Goal: Task Accomplishment & Management: Use online tool/utility

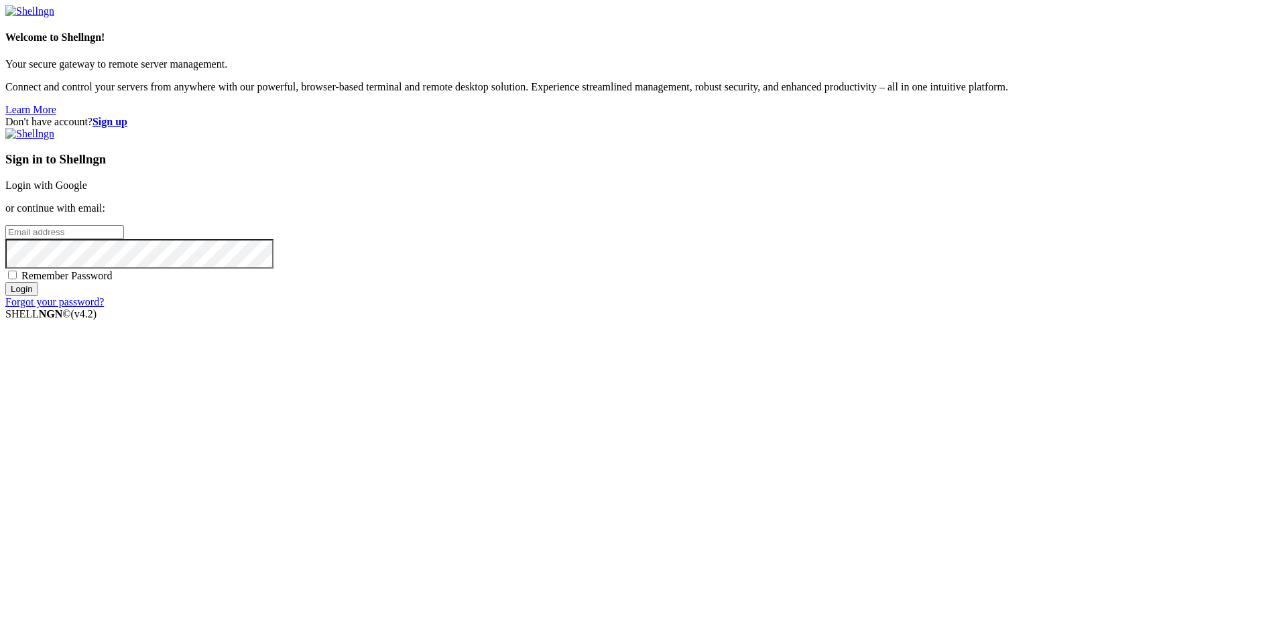
click at [87, 191] on link "Login with Google" at bounding box center [46, 185] width 82 height 11
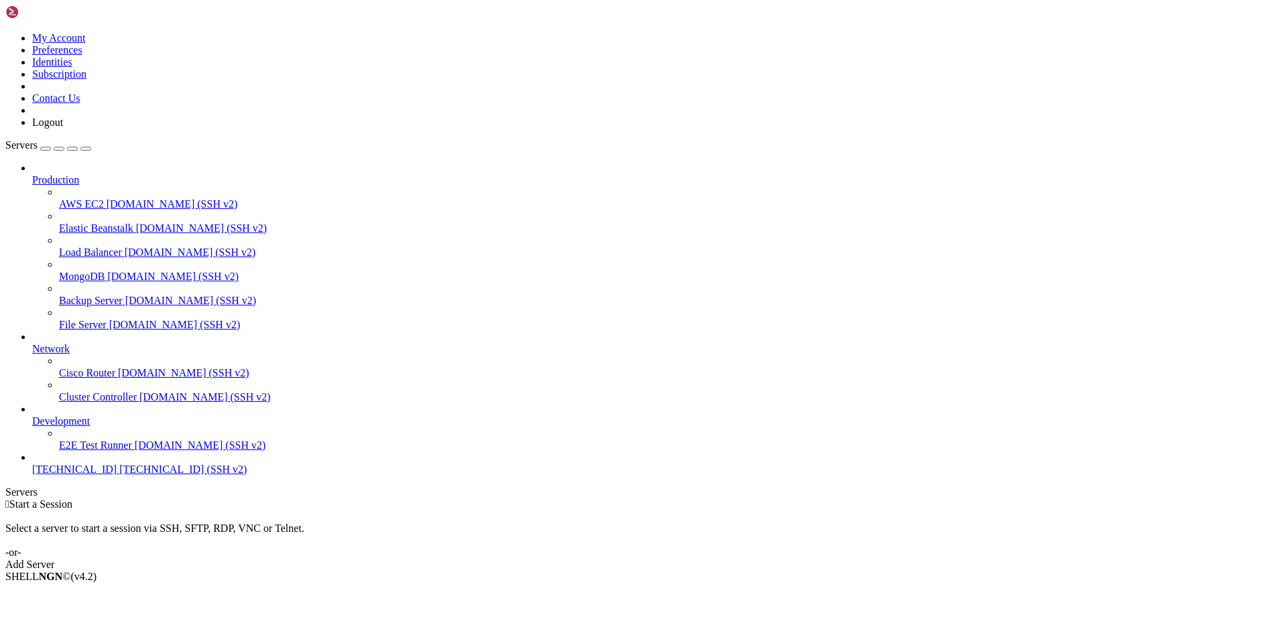
click at [749, 559] on div "Add Server" at bounding box center [643, 565] width 1276 height 12
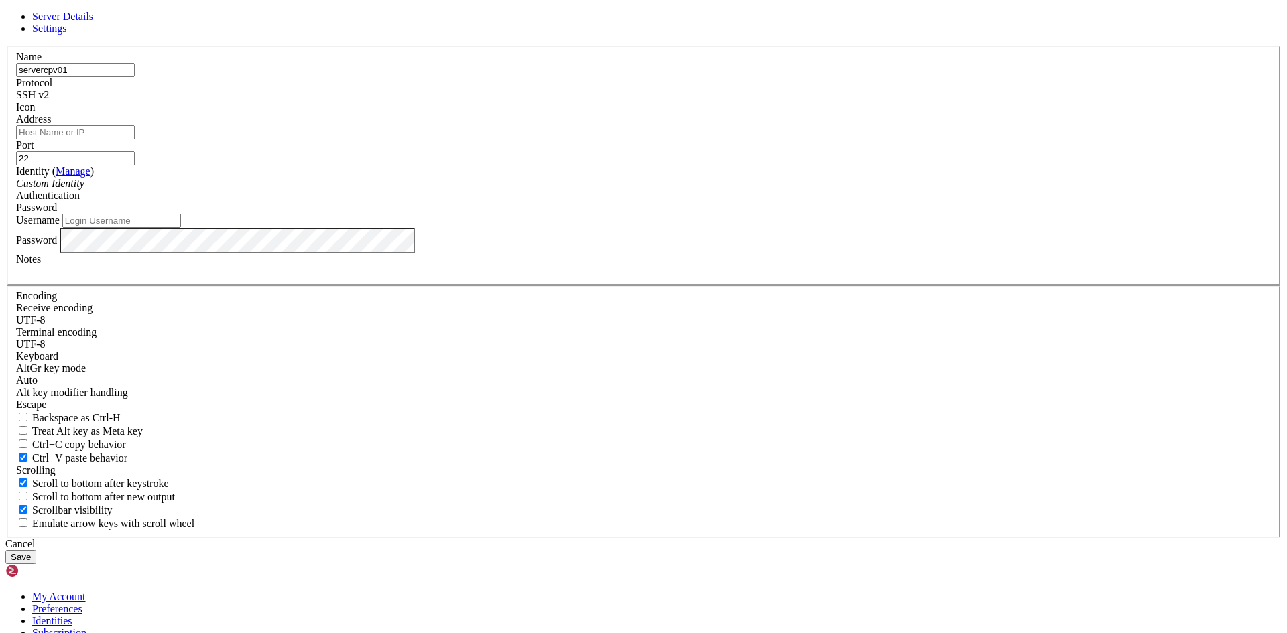
type input "servercpv01"
click at [135, 139] on input "Address" at bounding box center [75, 132] width 119 height 14
paste input "[DOMAIN_NAME]"
type input "[DOMAIN_NAME]"
click at [181, 228] on input "Username" at bounding box center [121, 221] width 119 height 14
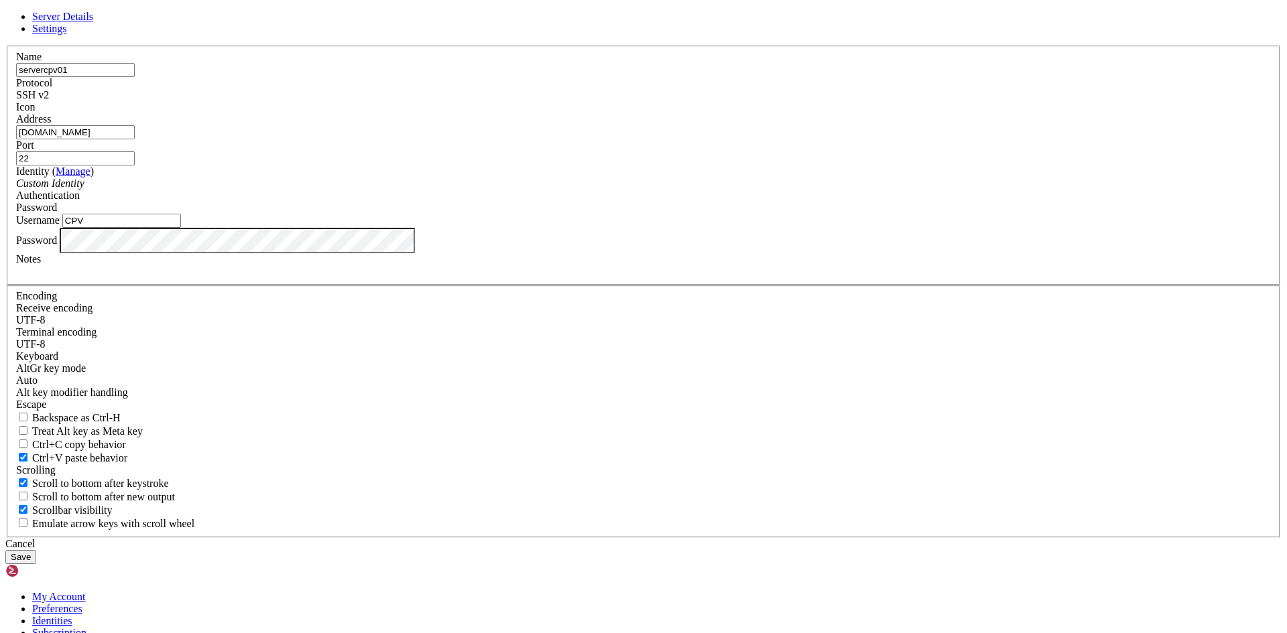
type input "CPV"
click at [36, 550] on button "Save" at bounding box center [20, 557] width 31 height 14
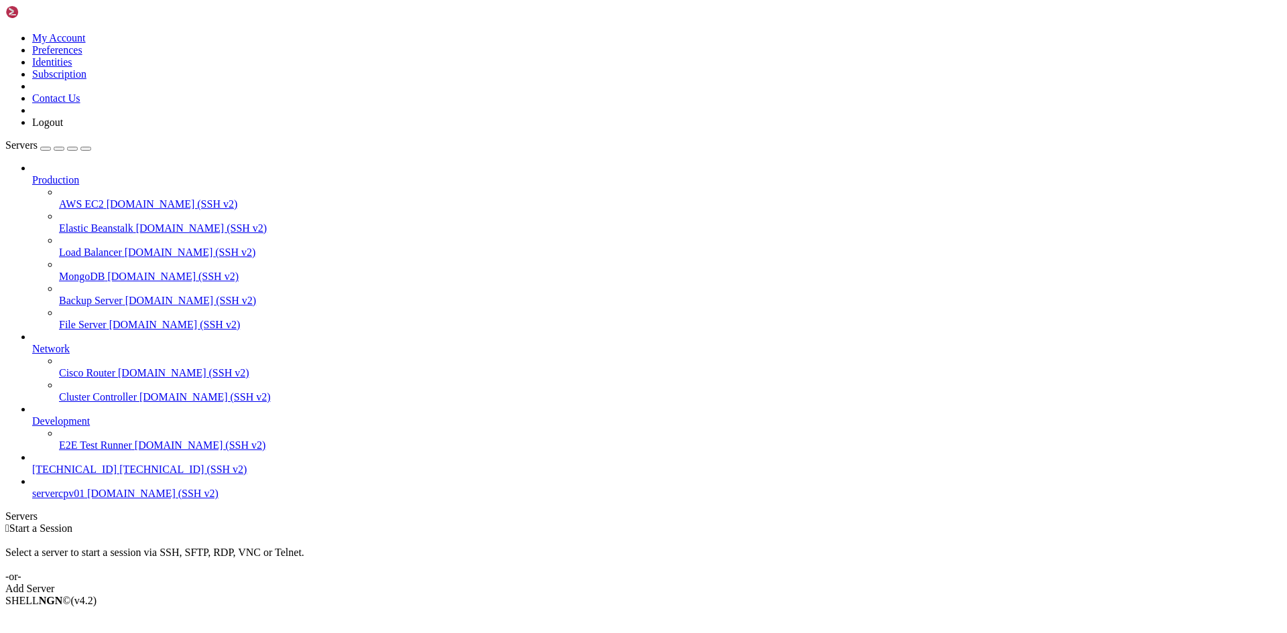
click at [78, 499] on span "servercpv01" at bounding box center [58, 493] width 52 height 11
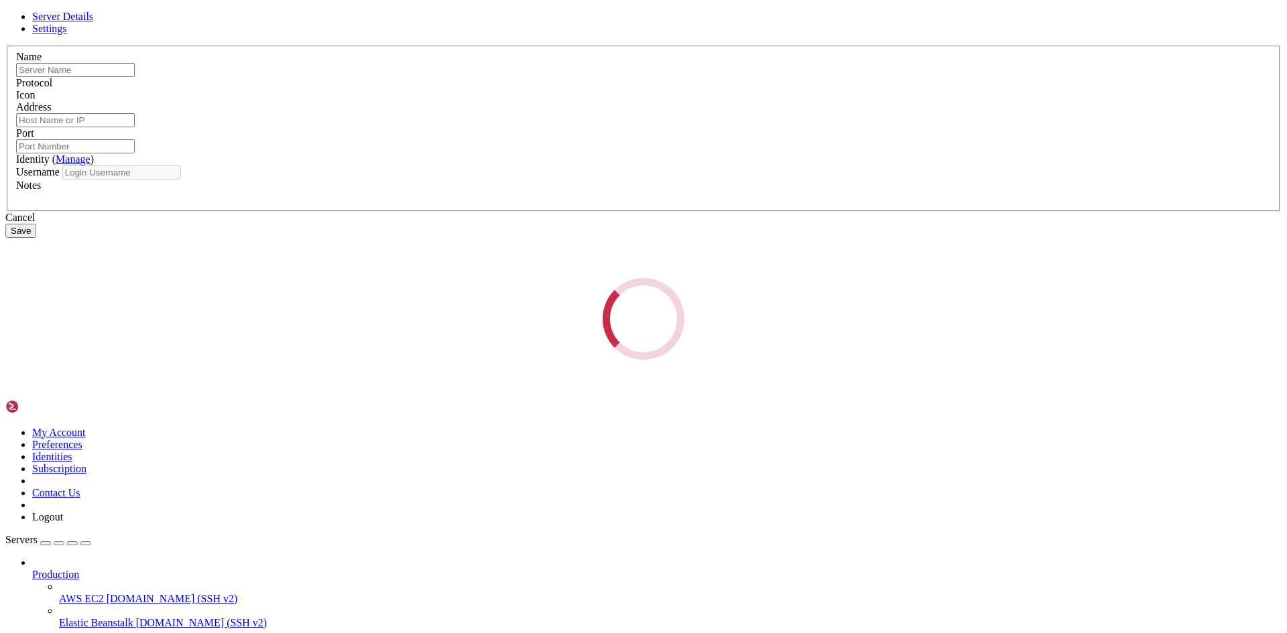
type input "servercpv01"
type input "[DOMAIN_NAME]"
type input "22"
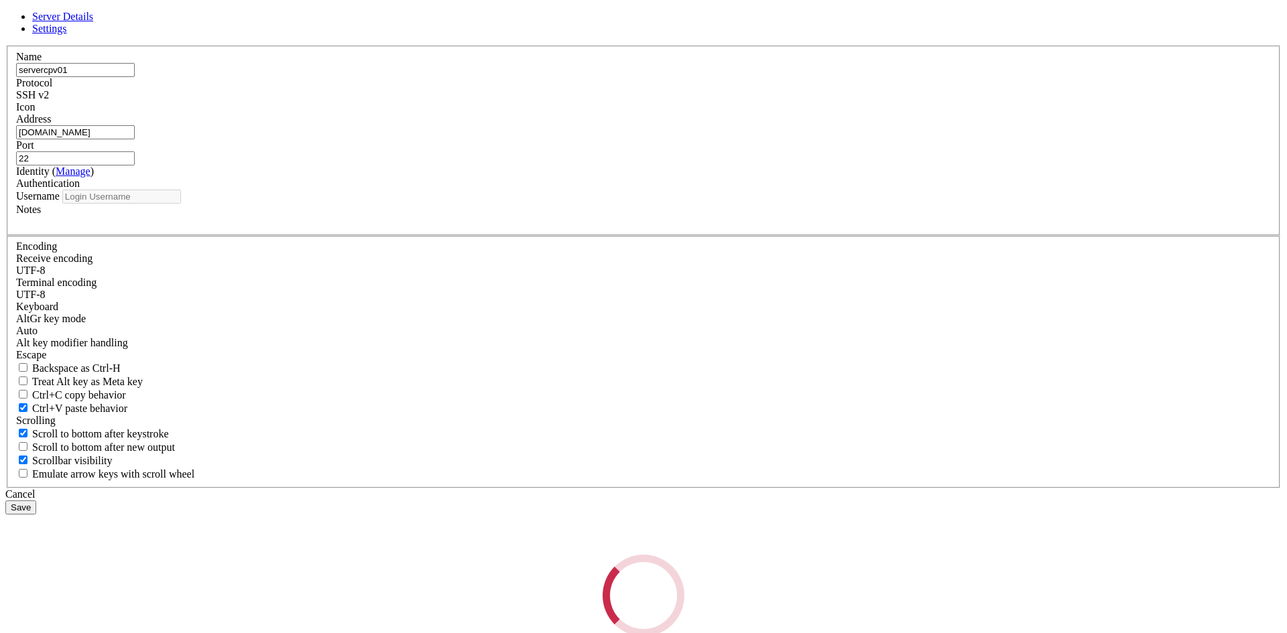
type input "CPV"
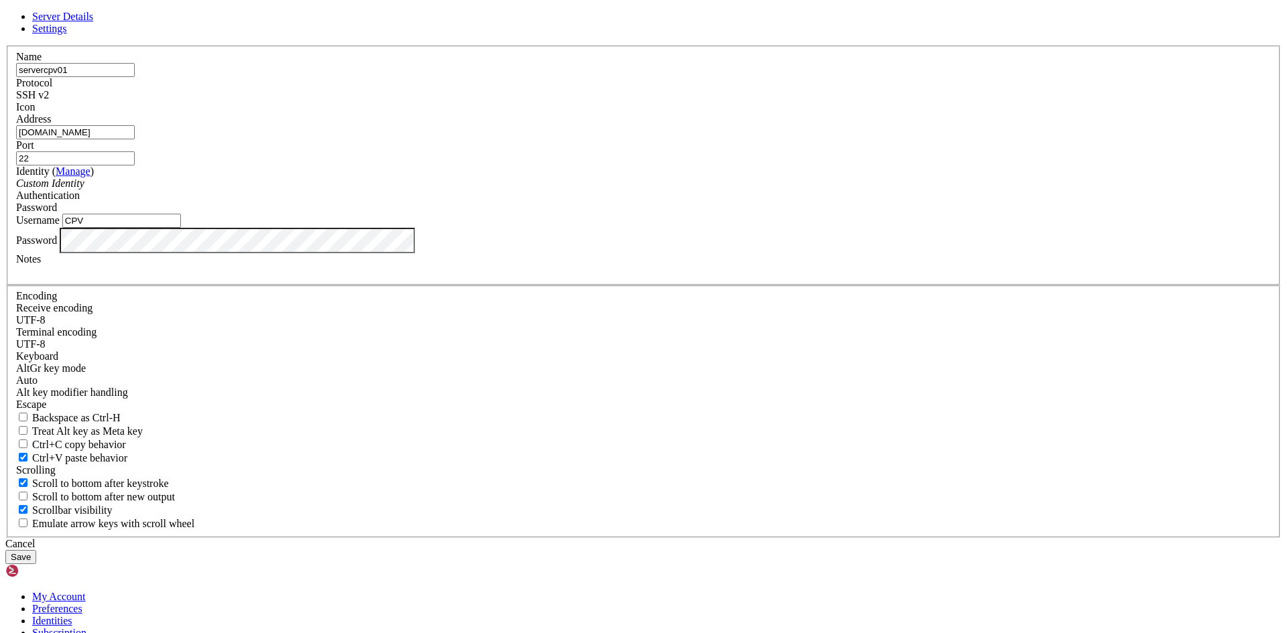
click at [619, 190] on div "Custom Identity" at bounding box center [643, 184] width 1255 height 12
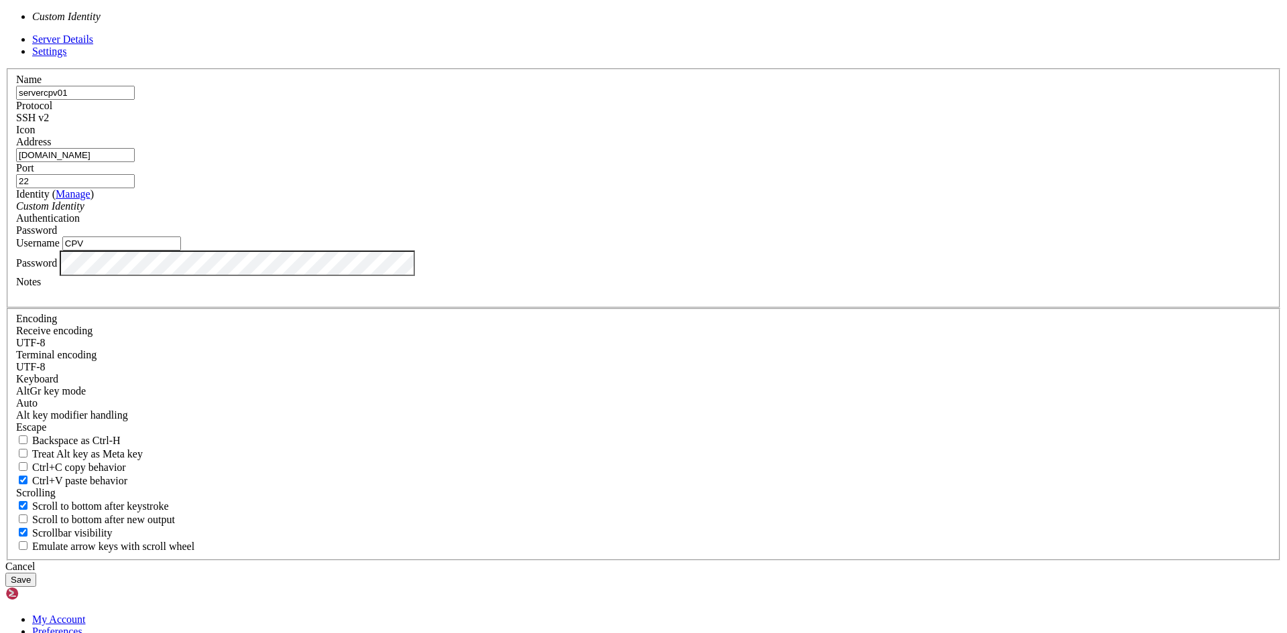
click at [618, 212] on div "Custom Identity" at bounding box center [643, 206] width 1255 height 12
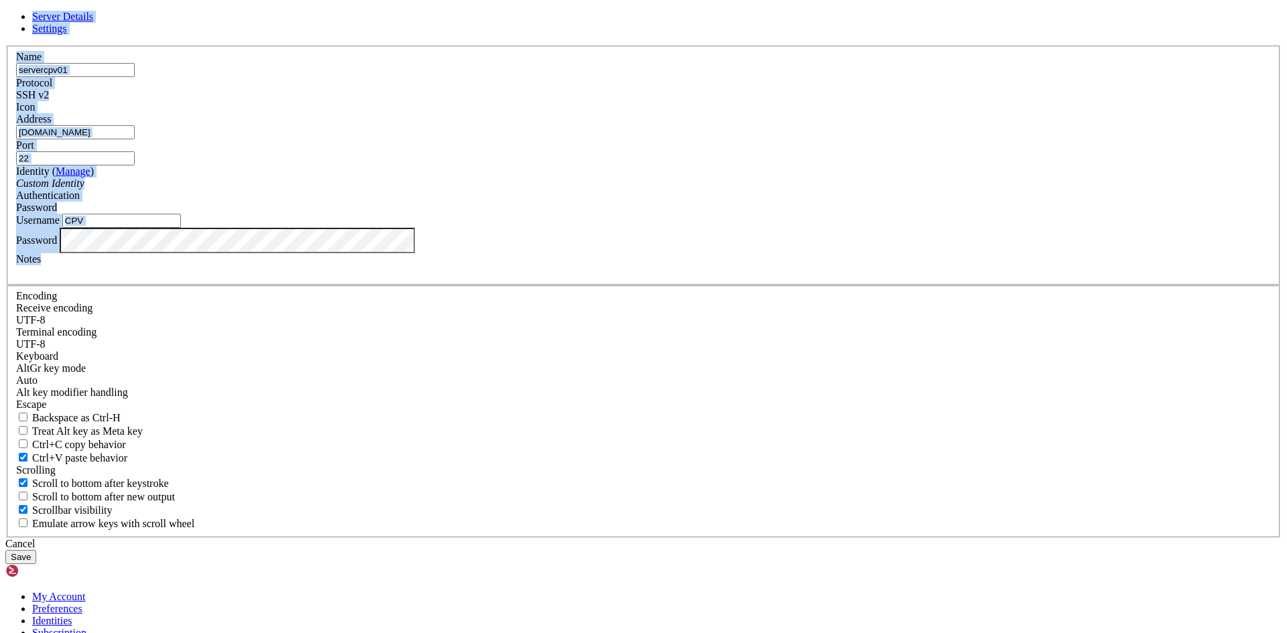
drag, startPoint x: 757, startPoint y: 152, endPoint x: 675, endPoint y: 239, distance: 120.0
click at [544, 450] on form "Server Details Settings Name servercpv01 Protocol SSH v2 Icon" at bounding box center [643, 288] width 1276 height 554
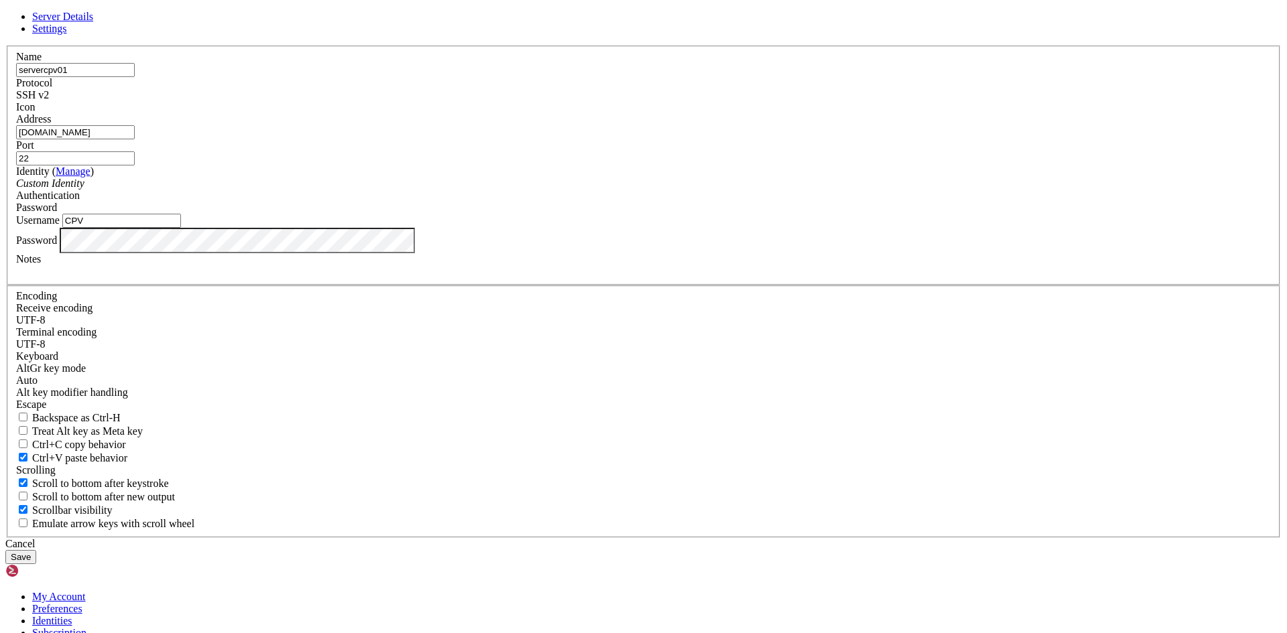
click at [834, 35] on header "Server Details Settings" at bounding box center [643, 23] width 1276 height 24
click at [5, 46] on link at bounding box center [5, 46] width 0 height 0
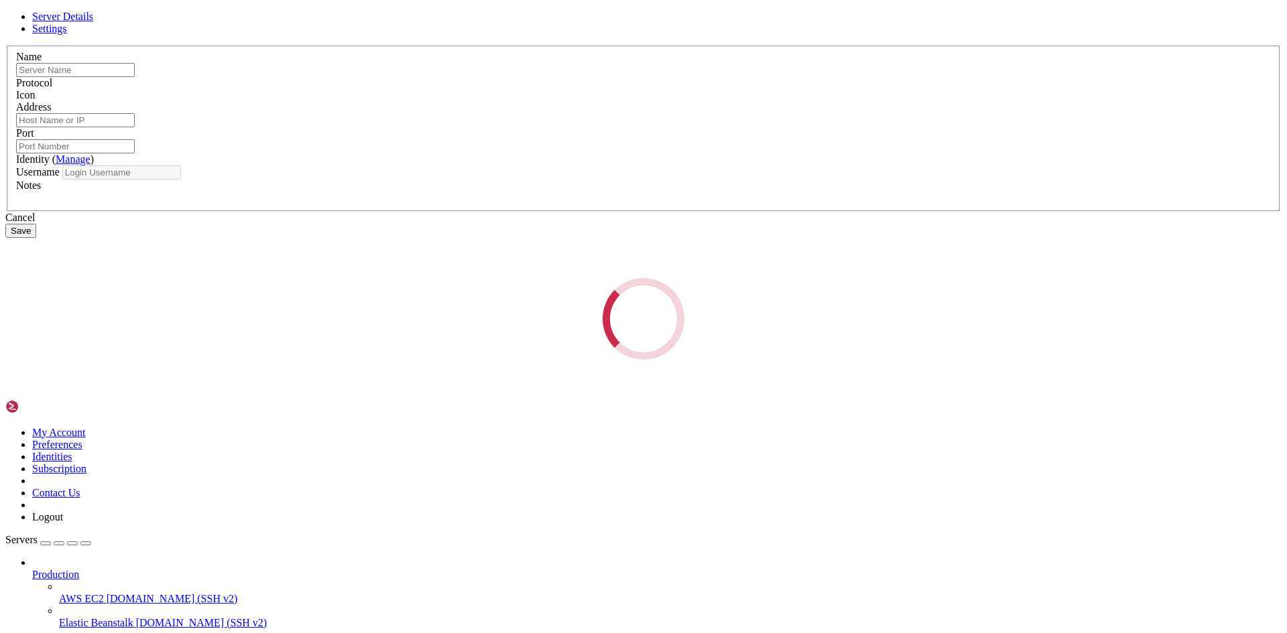
type input "servercpv01"
type input "[DOMAIN_NAME]"
type input "22"
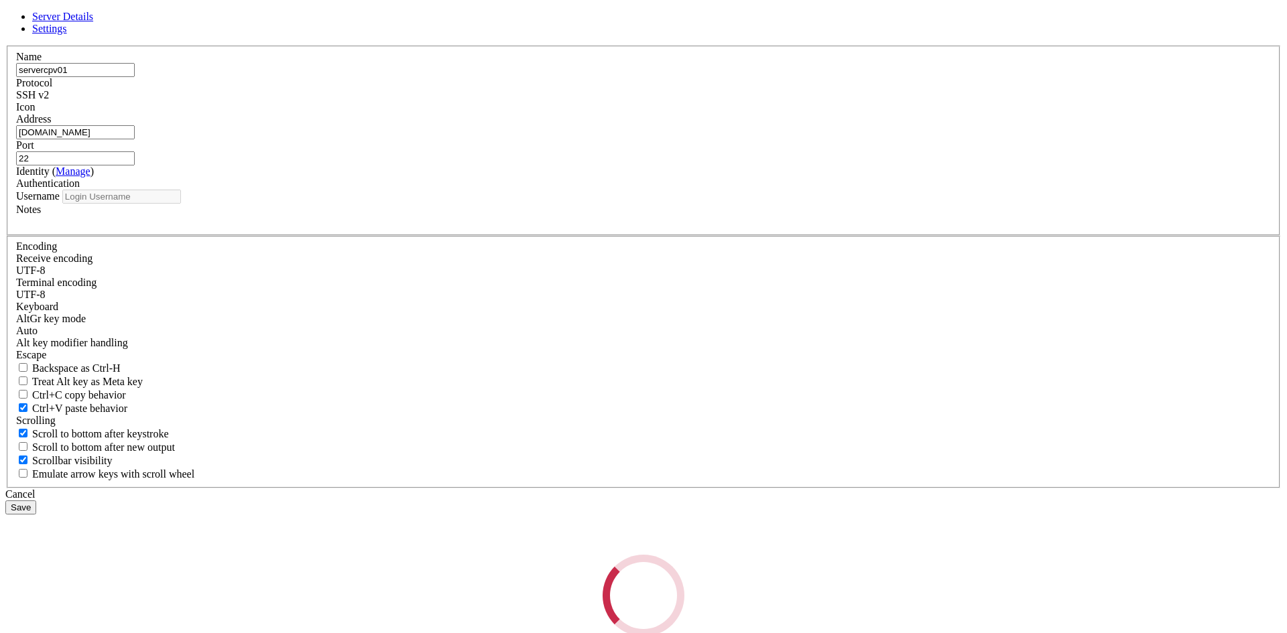
type input "CPV"
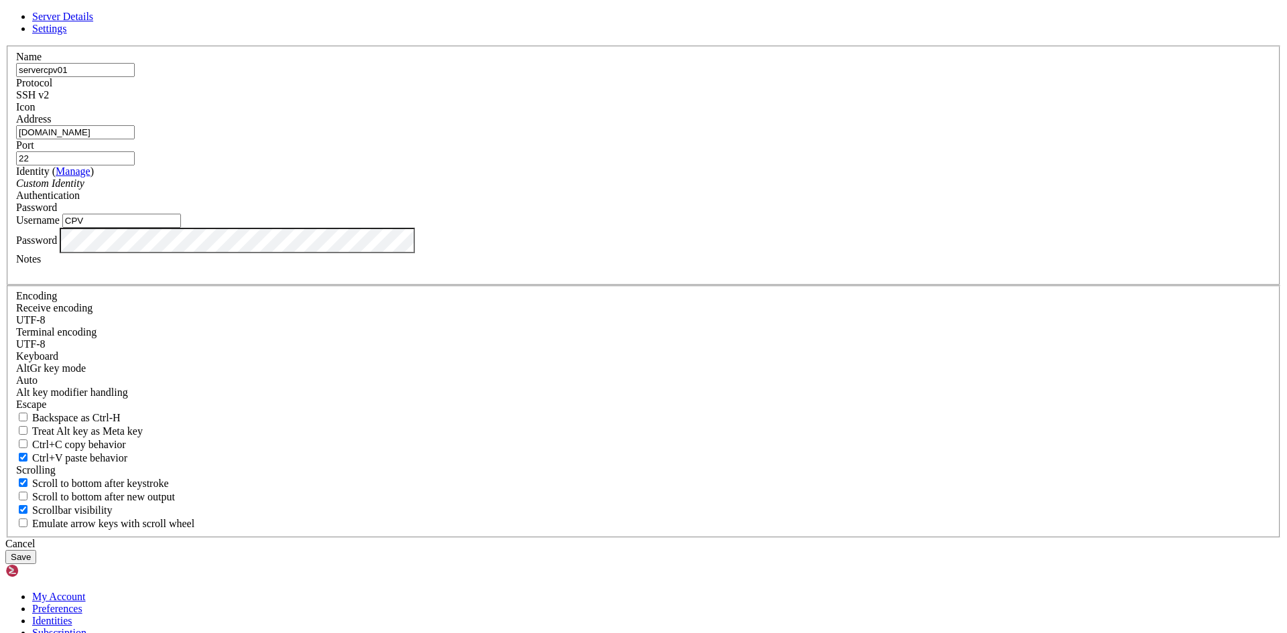
click at [135, 77] on input "servercpv01" at bounding box center [75, 70] width 119 height 14
drag, startPoint x: 654, startPoint y: 241, endPoint x: 280, endPoint y: 267, distance: 375.0
click at [280, 267] on div "Server Details Settings Name servercpv01 Protocol SSH v2 Icon" at bounding box center [643, 288] width 1276 height 554
paste input "[TECHNICAL_ID]"
type input "[TECHNICAL_ID]"
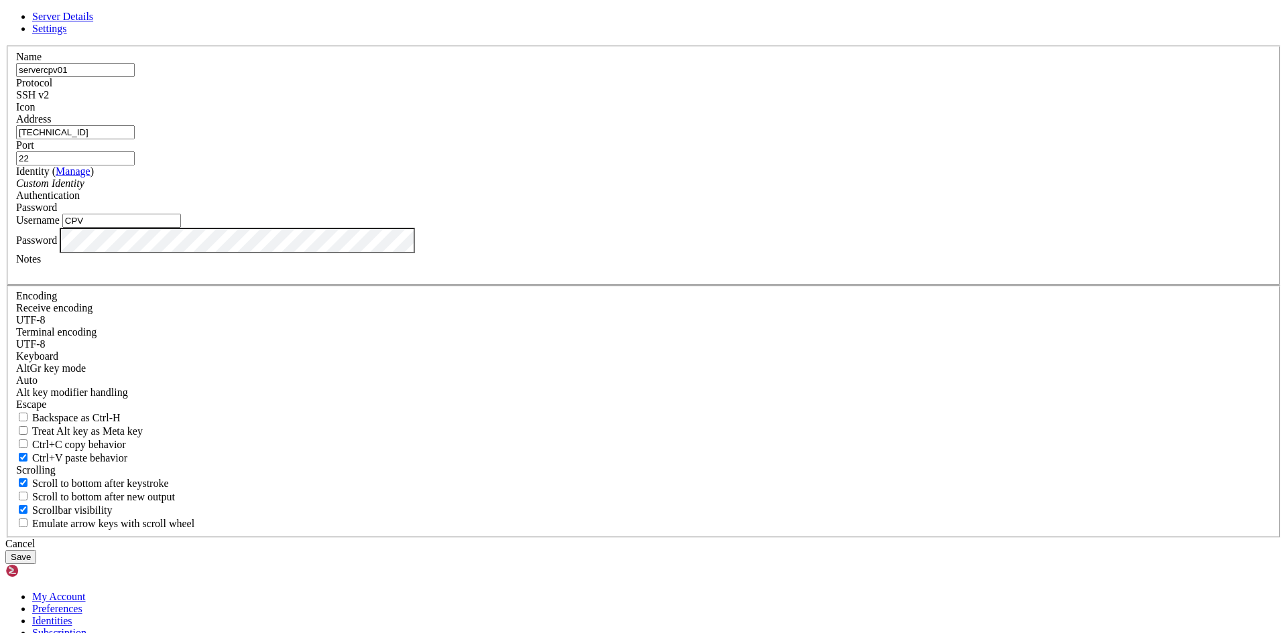
drag, startPoint x: 560, startPoint y: 195, endPoint x: 351, endPoint y: 208, distance: 208.9
click at [351, 208] on div "Server Details Settings Name servercpv01 Protocol SSH v2 Icon" at bounding box center [643, 288] width 1276 height 554
type input "ApacheServerCPV"
click at [36, 550] on button "Save" at bounding box center [20, 557] width 31 height 14
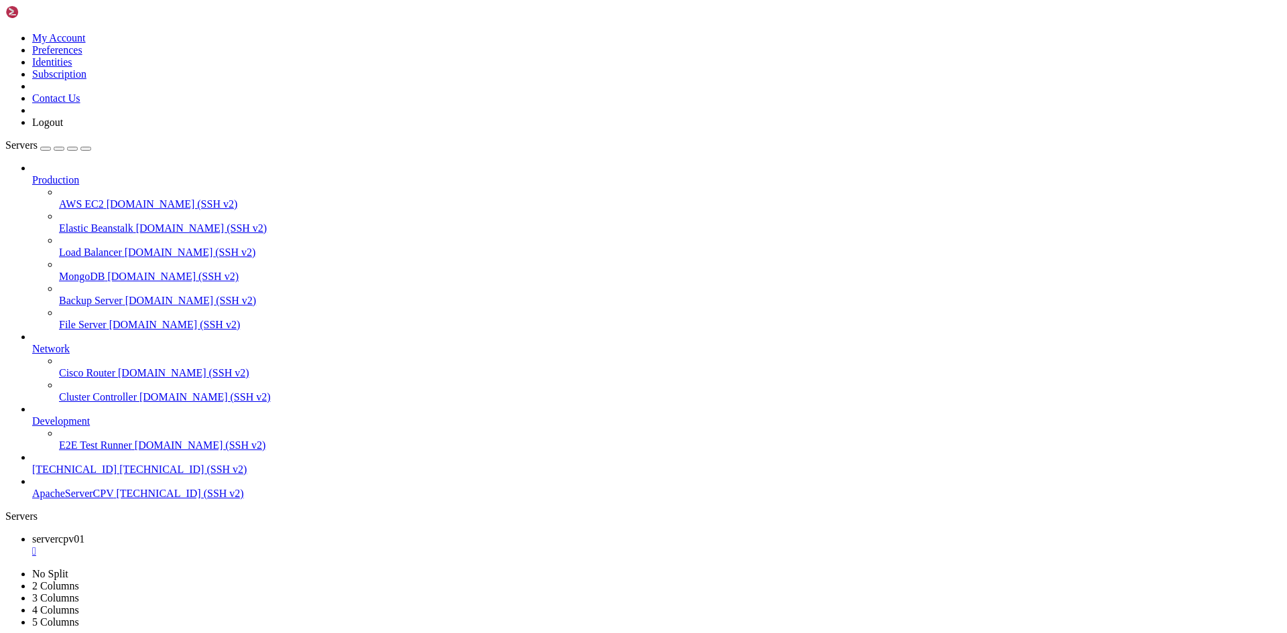
click at [253, 546] on div "" at bounding box center [656, 552] width 1249 height 12
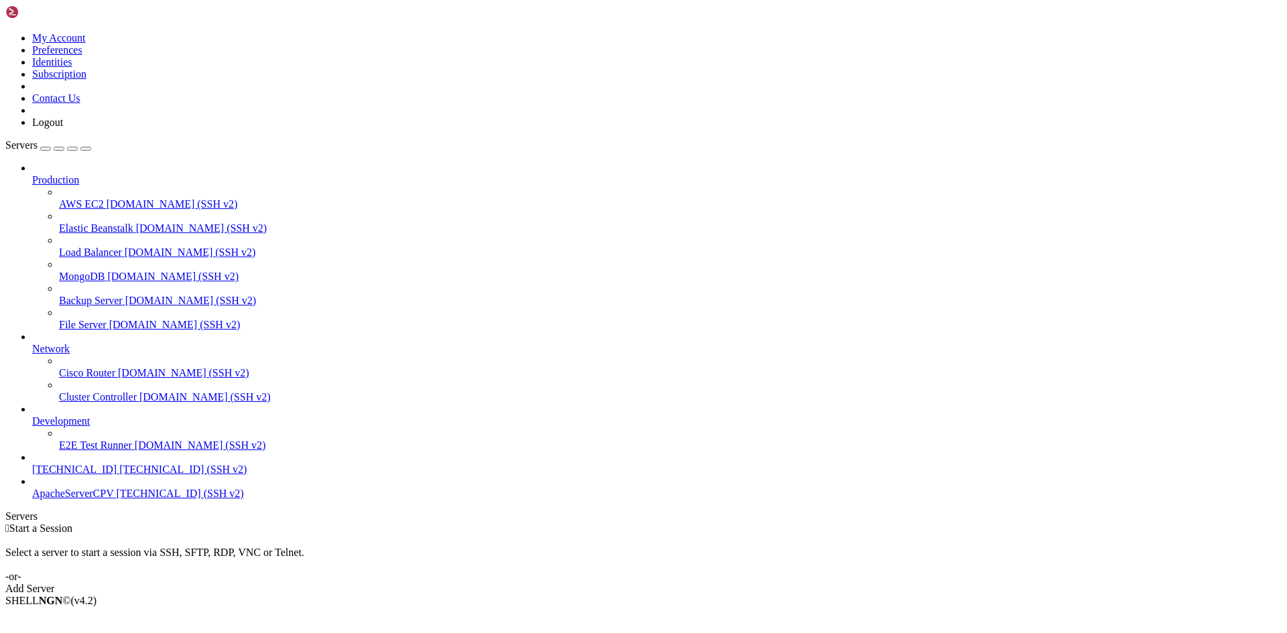
click at [119, 500] on link "ApacheServerCPV [TECHNICAL_ID] (SSH v2)" at bounding box center [656, 494] width 1249 height 12
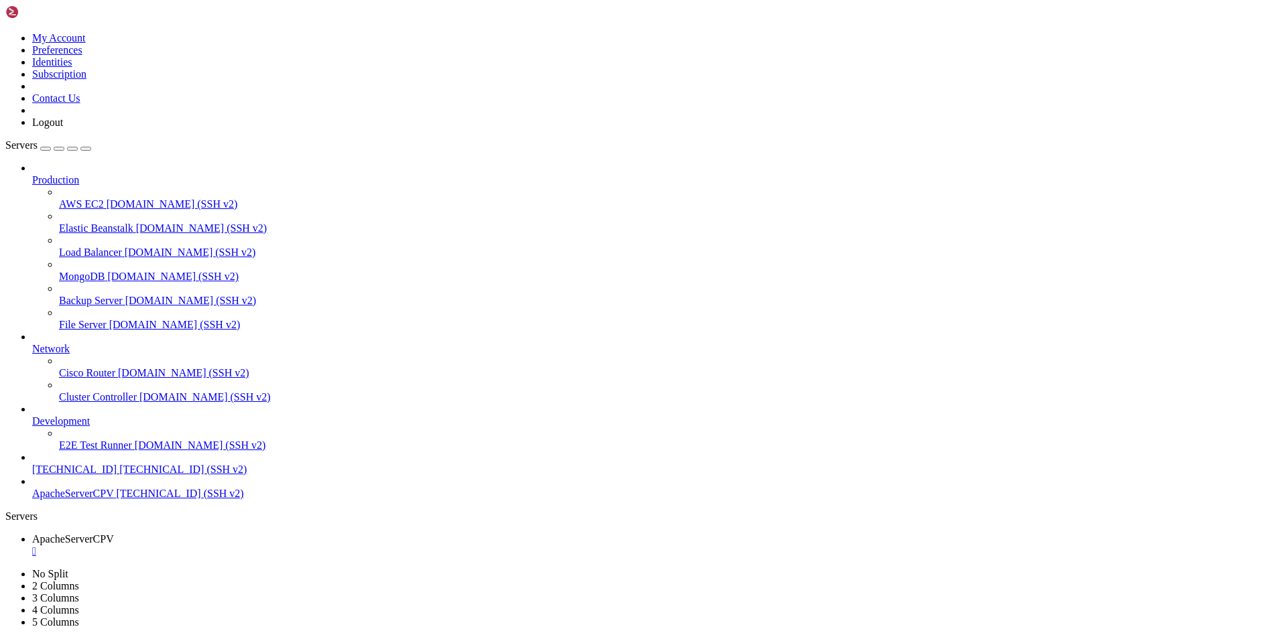
drag, startPoint x: 26, startPoint y: 855, endPoint x: 15, endPoint y: 857, distance: 10.8
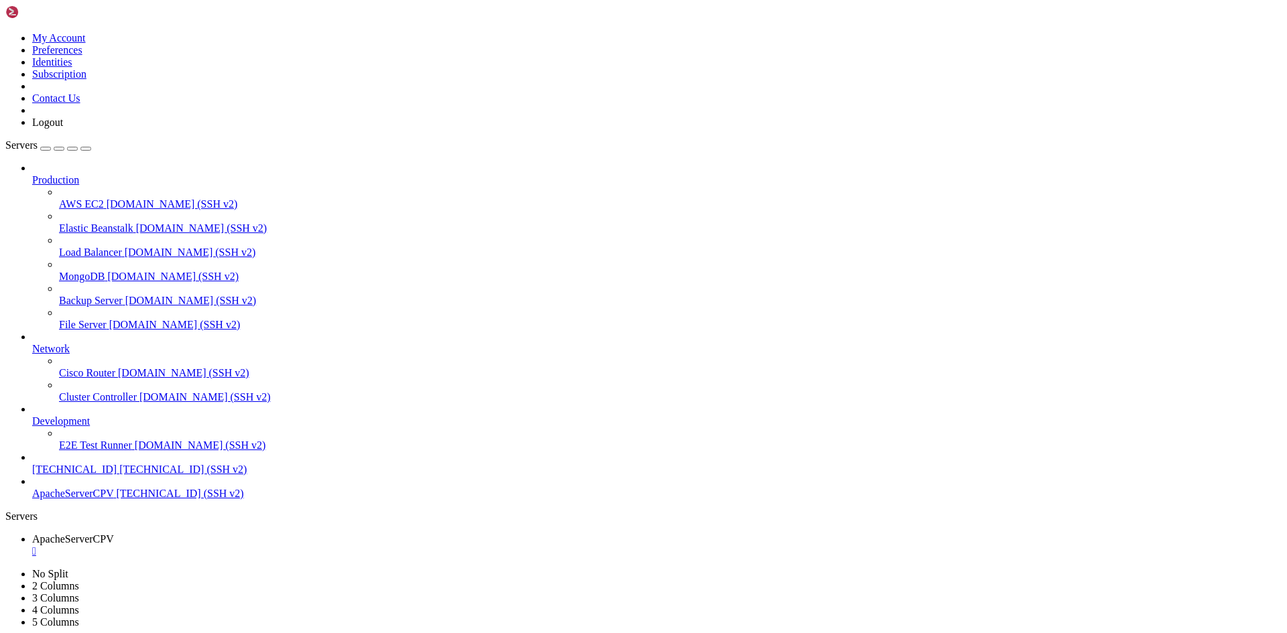
click at [102, 500] on link "ApacheServerCPV [TECHNICAL_ID] (SSH v2)" at bounding box center [656, 494] width 1249 height 12
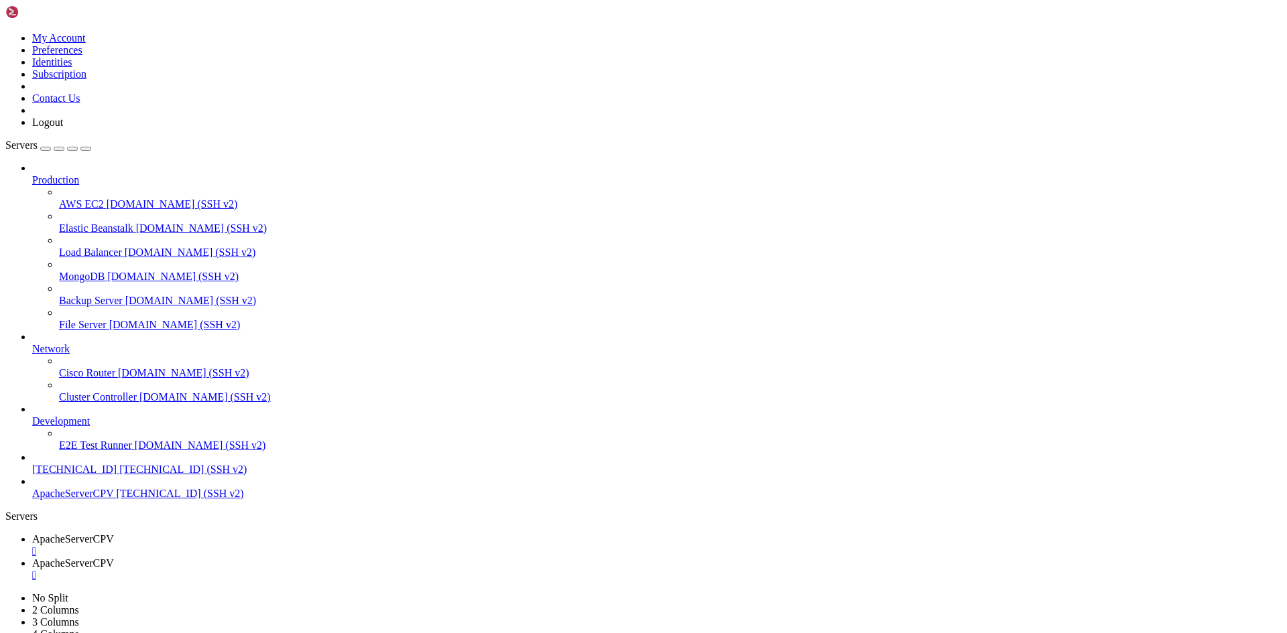
click at [407, 570] on div "" at bounding box center [656, 576] width 1249 height 12
click at [288, 534] on link "ApacheServerCPV " at bounding box center [656, 546] width 1249 height 24
click at [272, 534] on link "ApacheServerCPV " at bounding box center [656, 546] width 1249 height 24
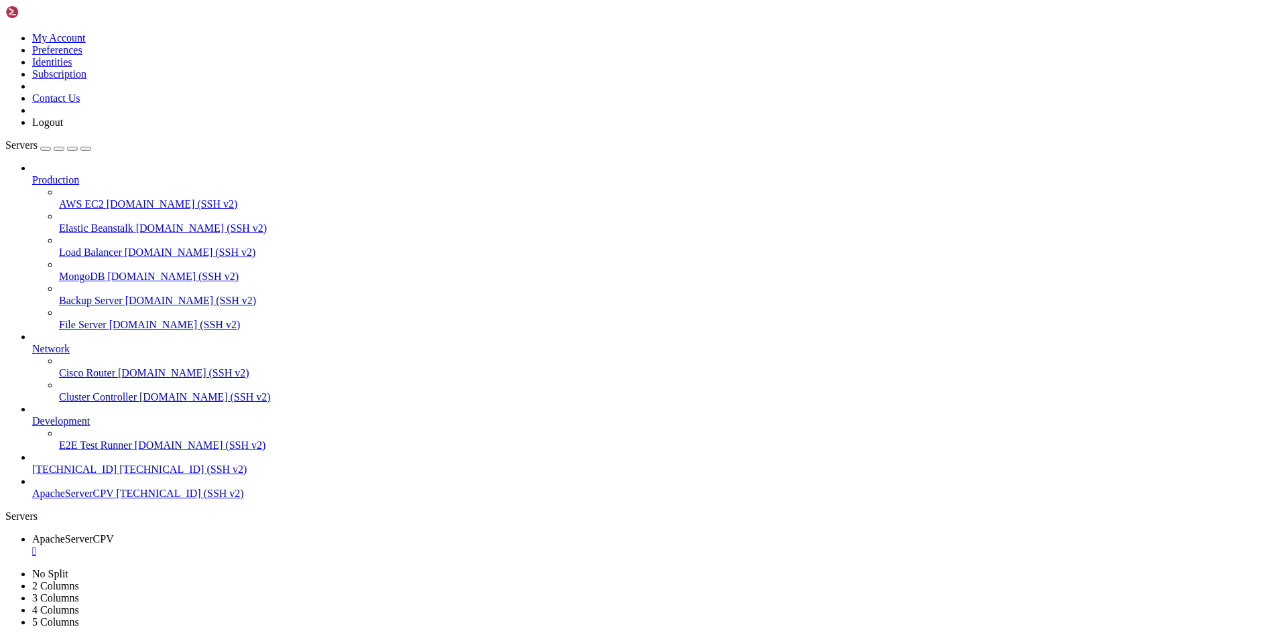
click at [278, 546] on div "" at bounding box center [656, 552] width 1249 height 12
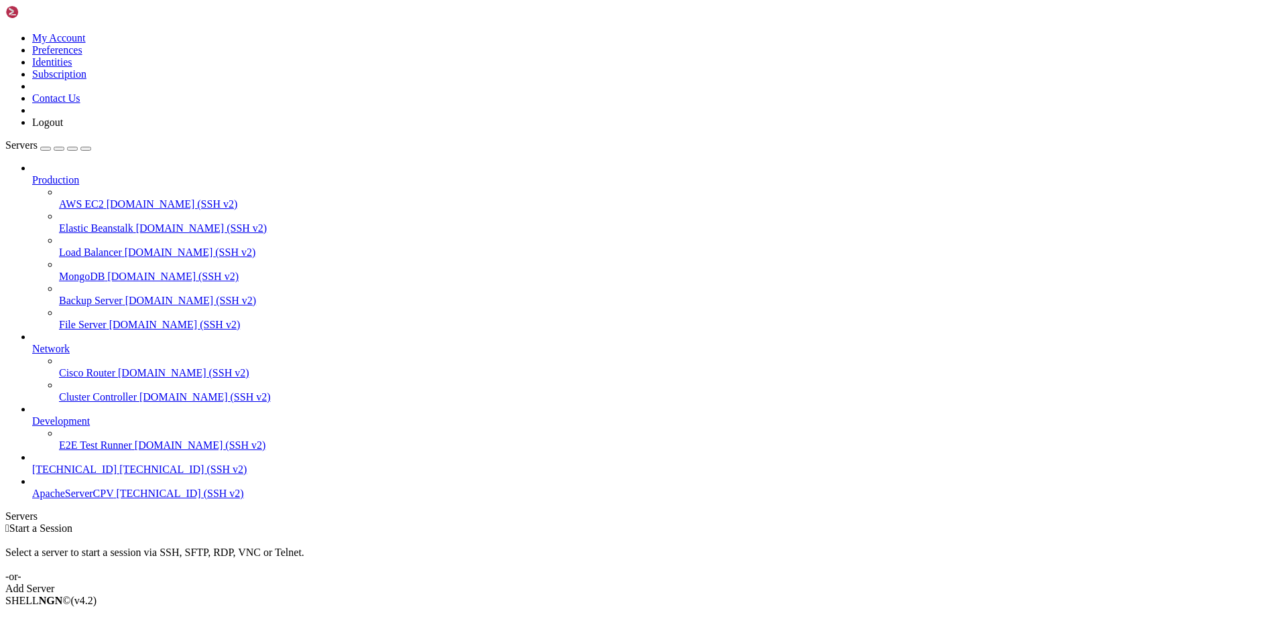
click at [130, 499] on span "[TECHNICAL_ID] (SSH v2)" at bounding box center [179, 493] width 127 height 11
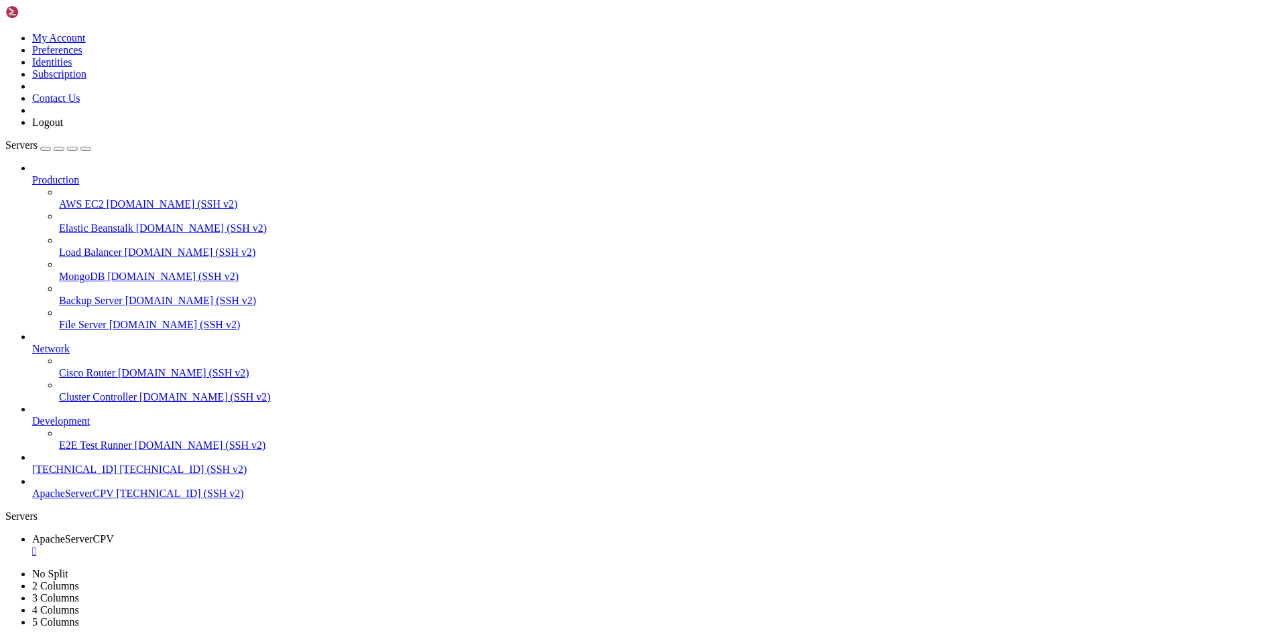
drag, startPoint x: 112, startPoint y: 1282, endPoint x: 164, endPoint y: 1304, distance: 56.4
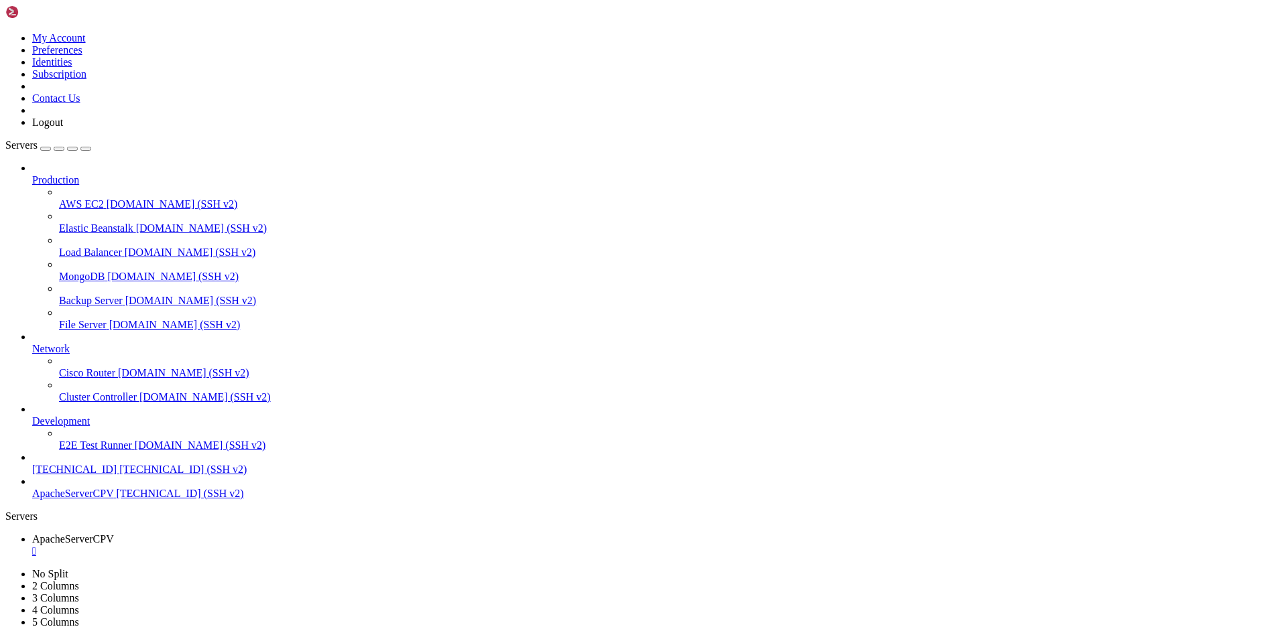
scroll to position [2780, 0]
drag, startPoint x: 152, startPoint y: 1301, endPoint x: 170, endPoint y: 1296, distance: 18.7
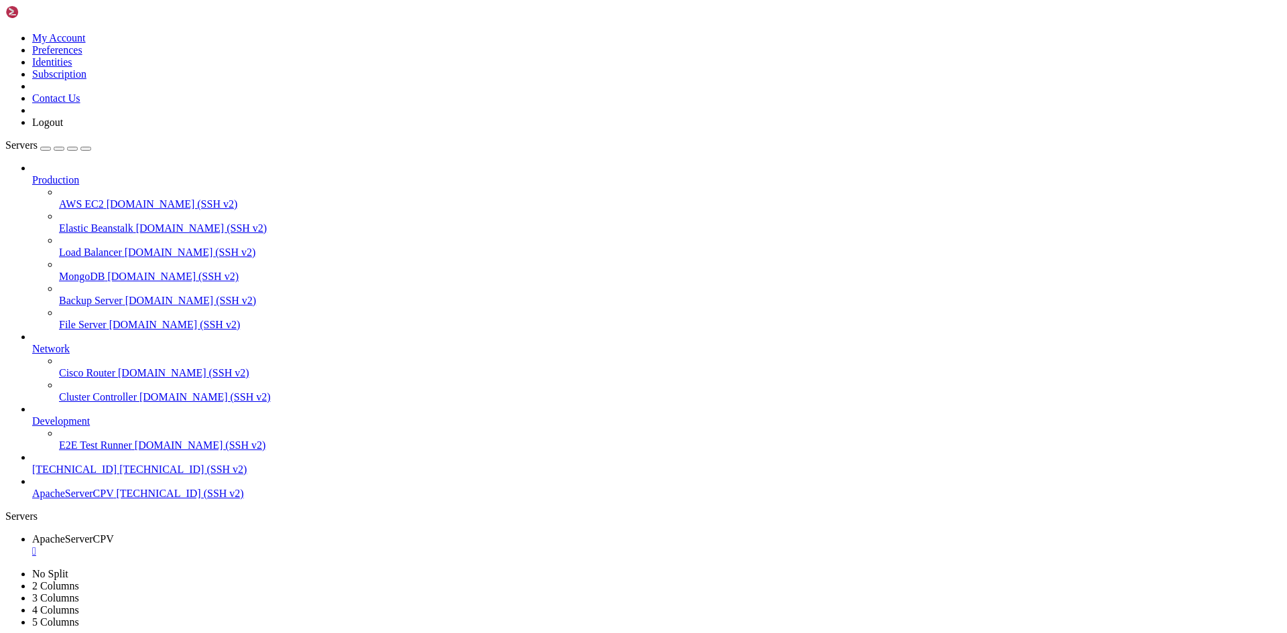
click at [103, 499] on span "ApacheServerCPV" at bounding box center [72, 493] width 81 height 11
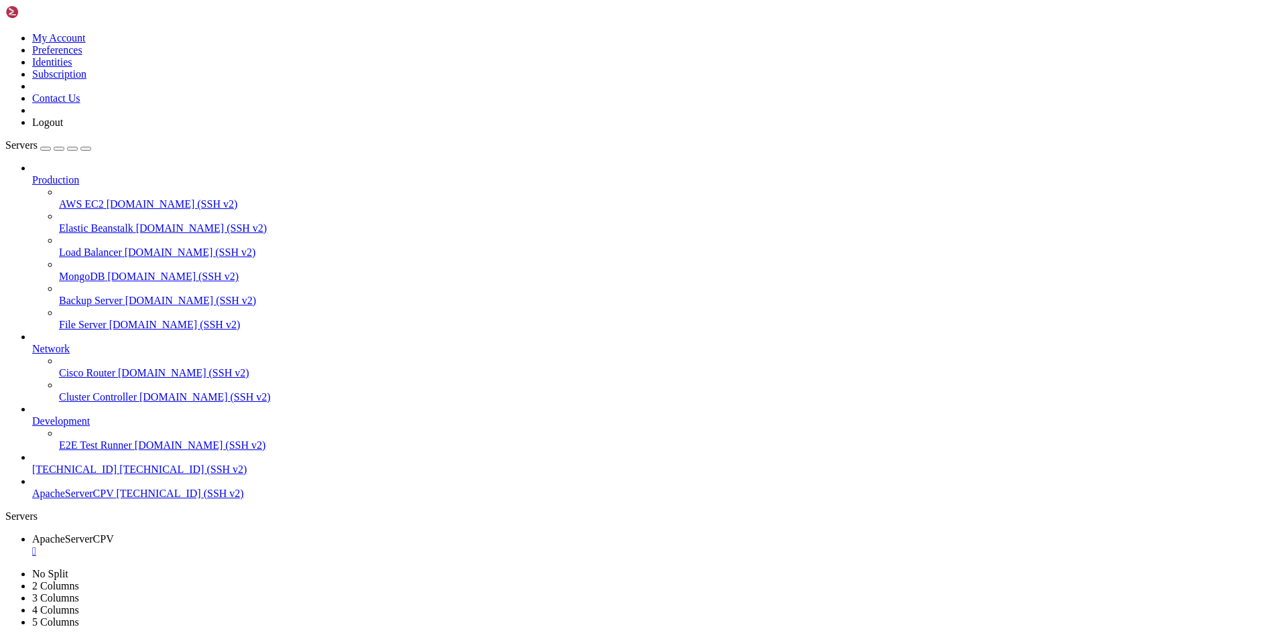
click at [284, 546] on div "" at bounding box center [656, 552] width 1249 height 12
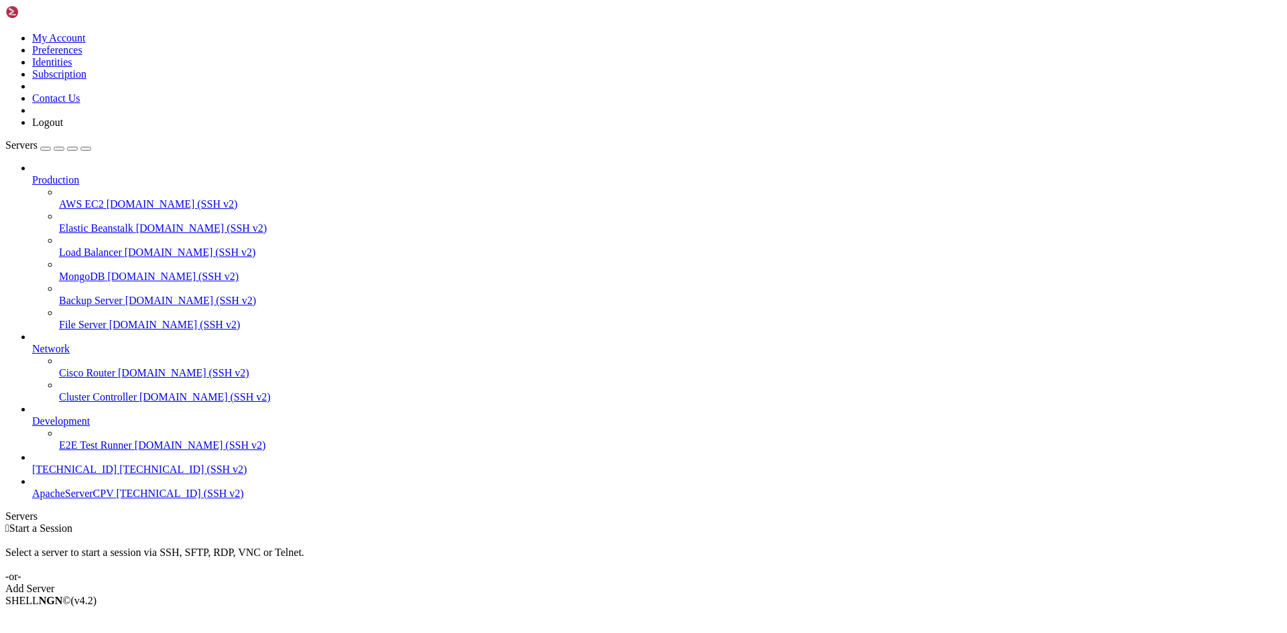
click at [40, 500] on link "ApacheServerCPV [TECHNICAL_ID] (SSH v2)" at bounding box center [656, 494] width 1249 height 12
click at [41, 500] on link "ApacheServerCPV [TECHNICAL_ID] (SSH v2)" at bounding box center [656, 494] width 1249 height 12
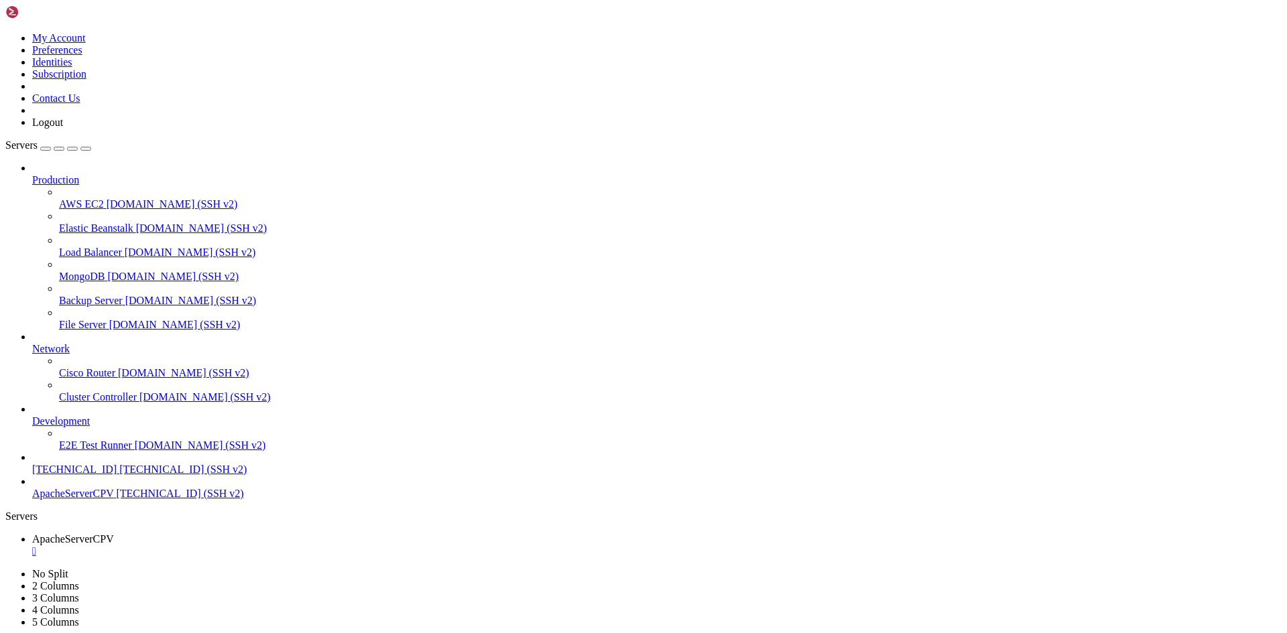
scroll to position [0, 0]
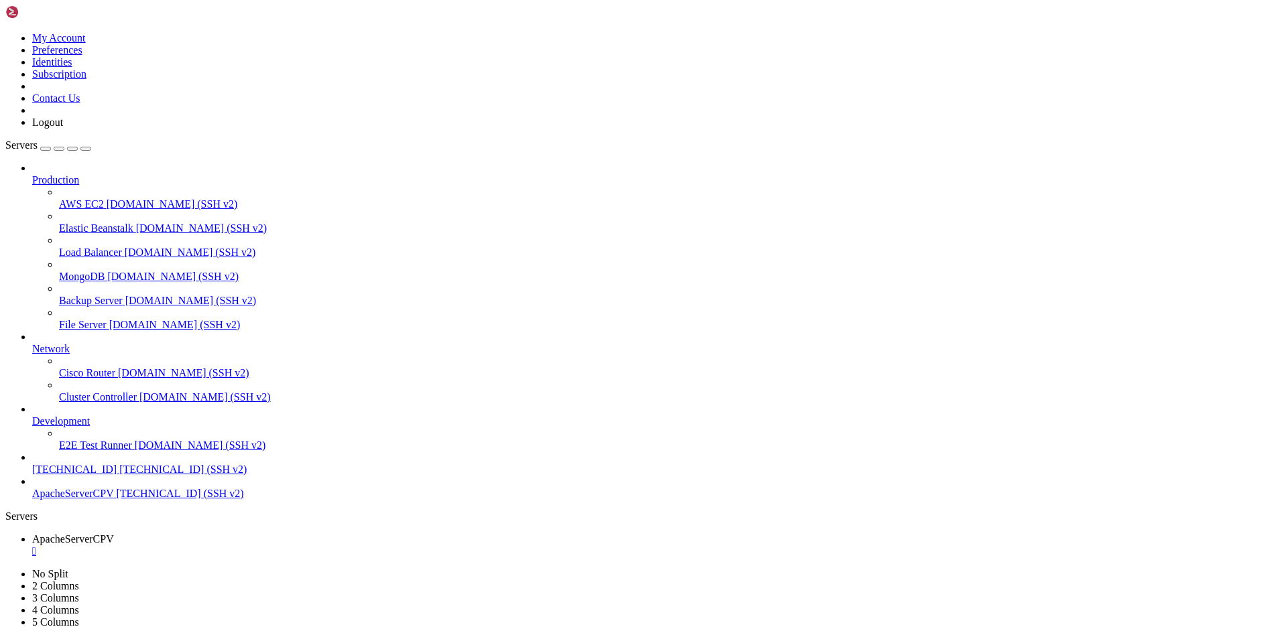
drag, startPoint x: 147, startPoint y: 1337, endPoint x: 128, endPoint y: 1341, distance: 19.2
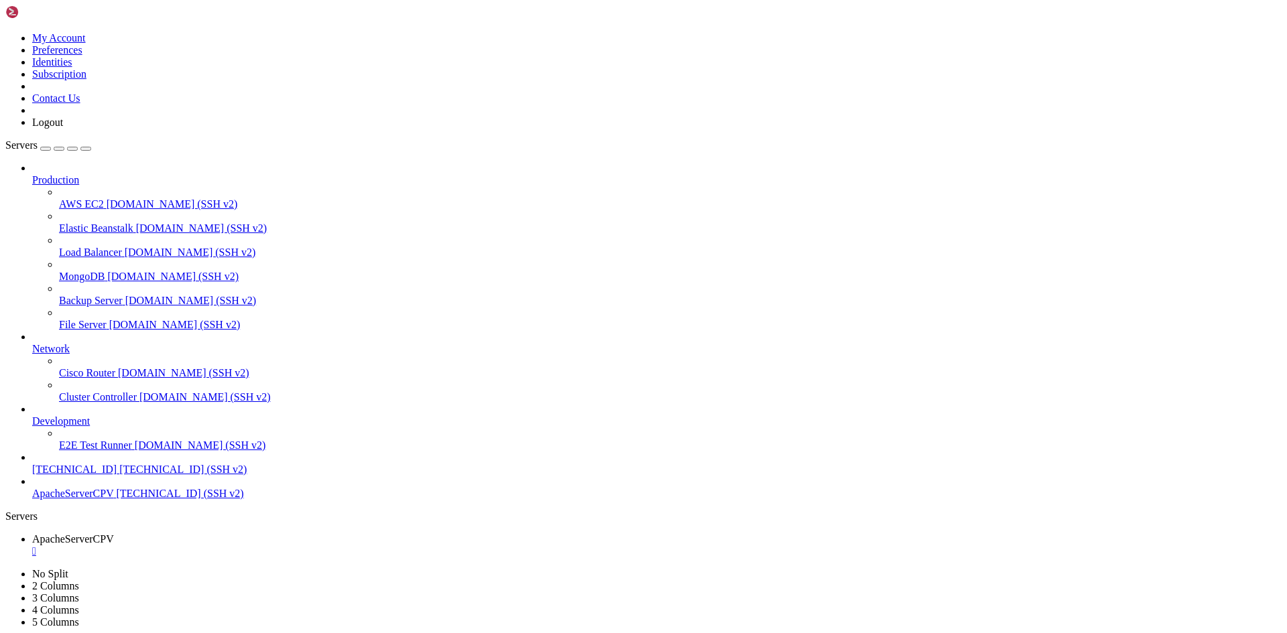
scroll to position [1459, 0]
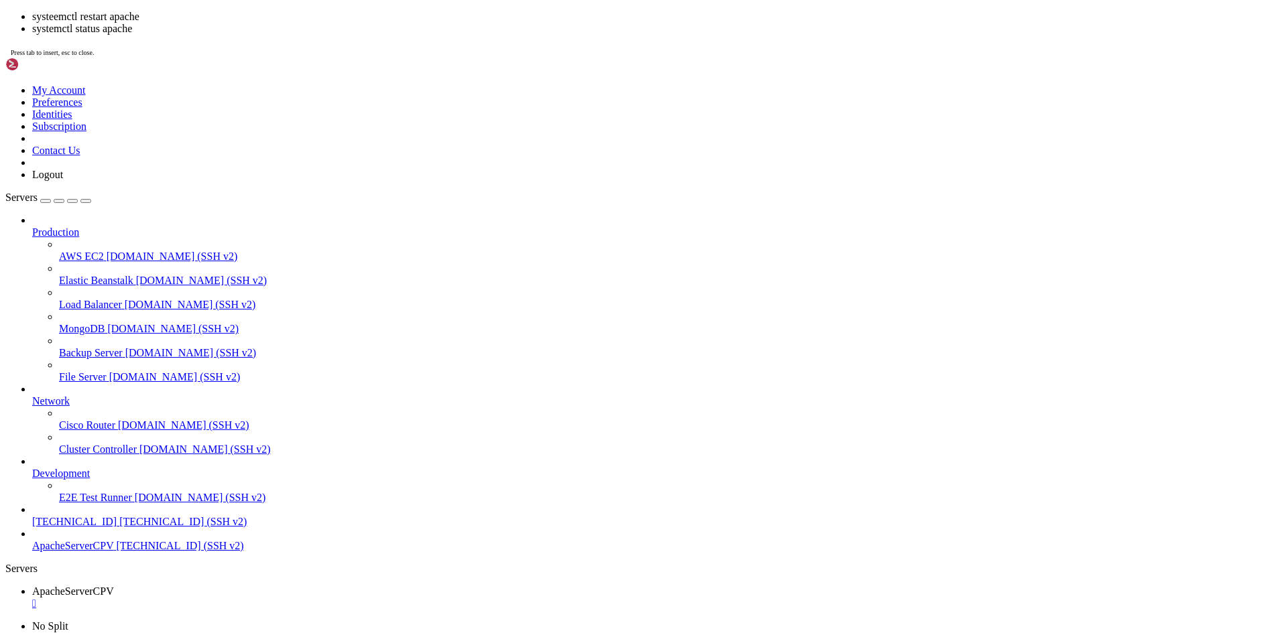
scroll to position [2473, 0]
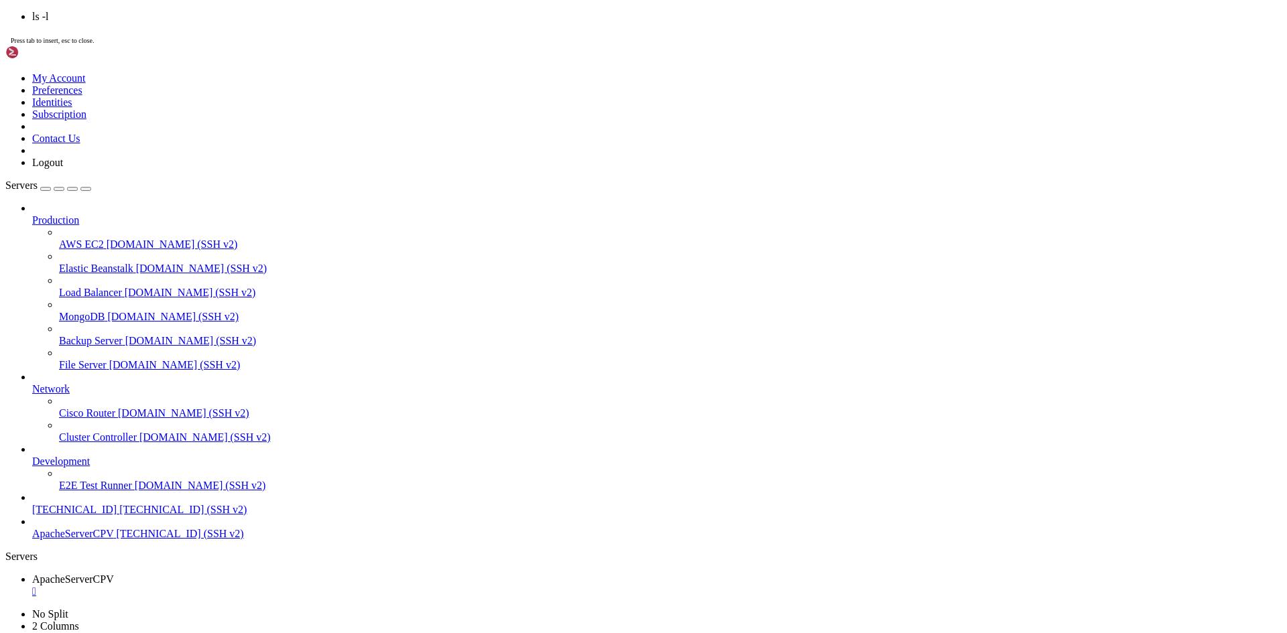
scroll to position [2552, 0]
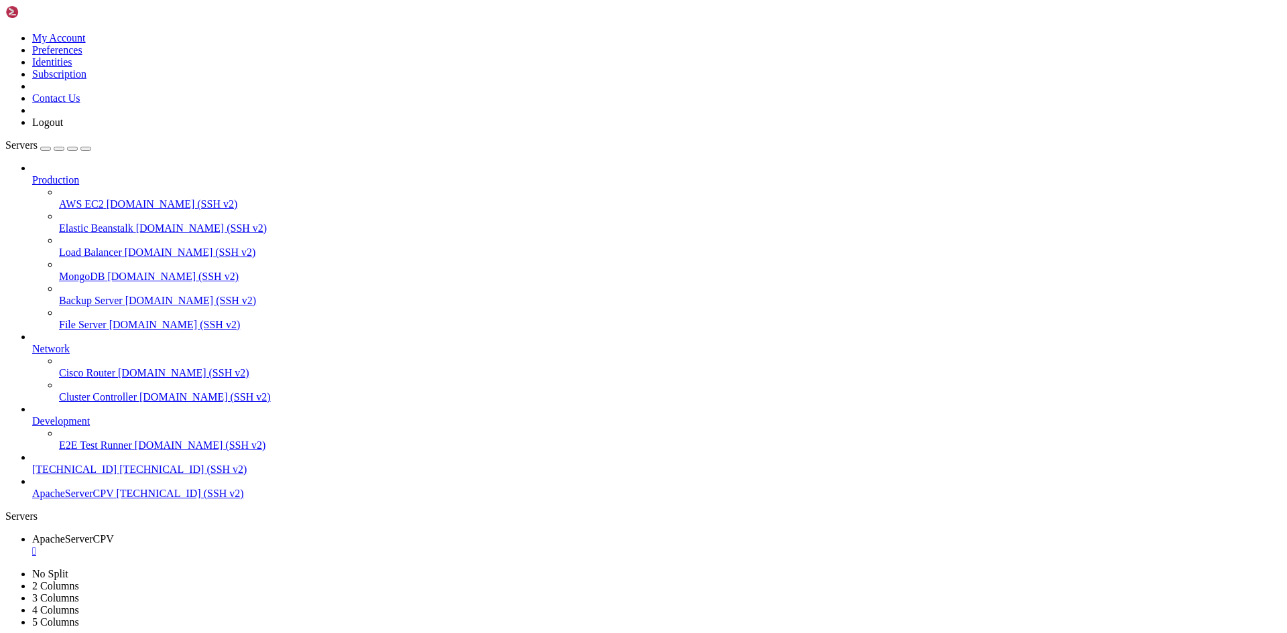
scroll to position [3886, 0]
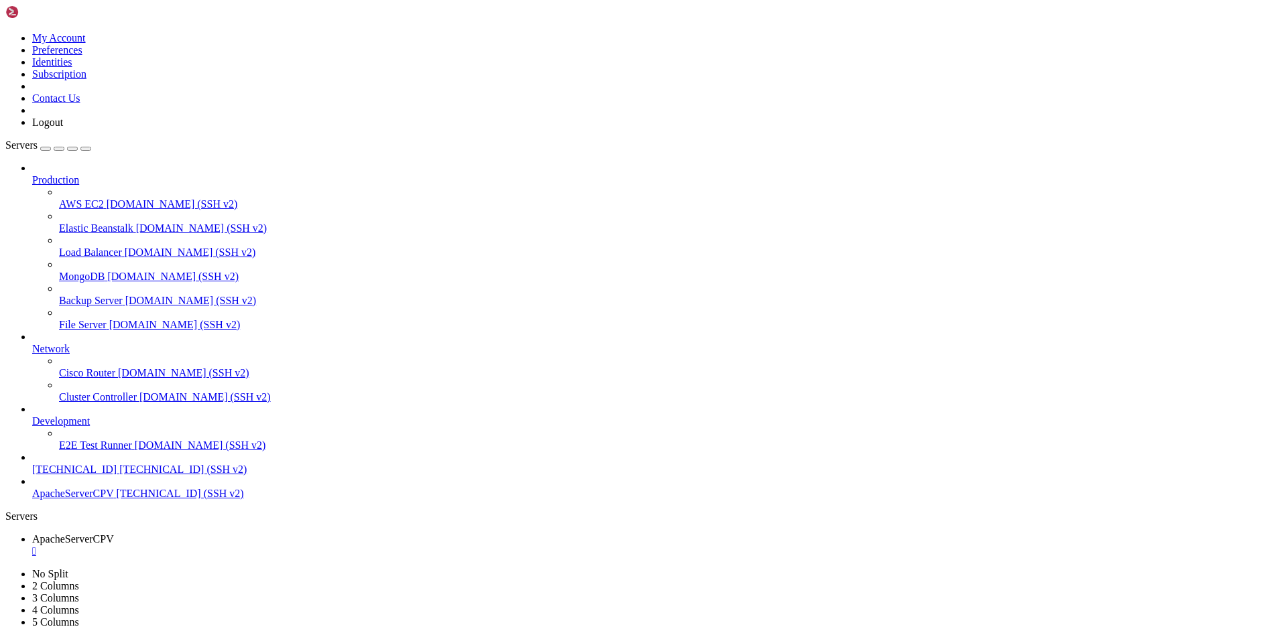
scroll to position [4809, 0]
drag, startPoint x: 12, startPoint y: 896, endPoint x: 269, endPoint y: 1331, distance: 504.5
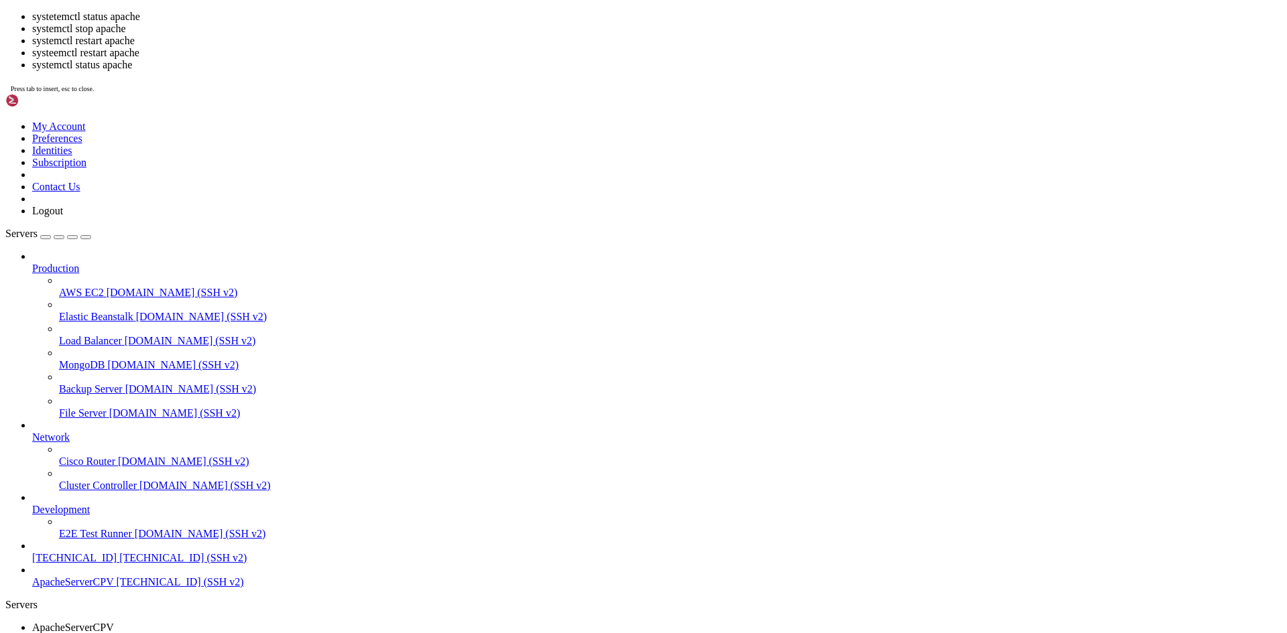
scroll to position [5002, 0]
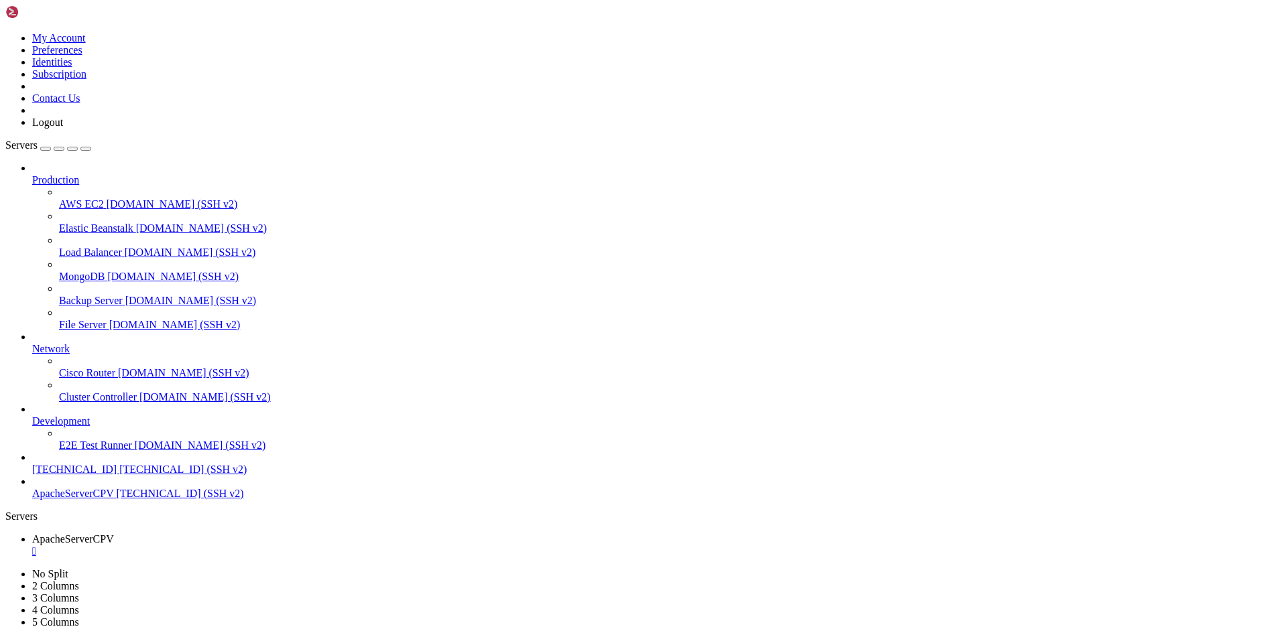
drag, startPoint x: 98, startPoint y: 1338, endPoint x: 172, endPoint y: 1341, distance: 73.8
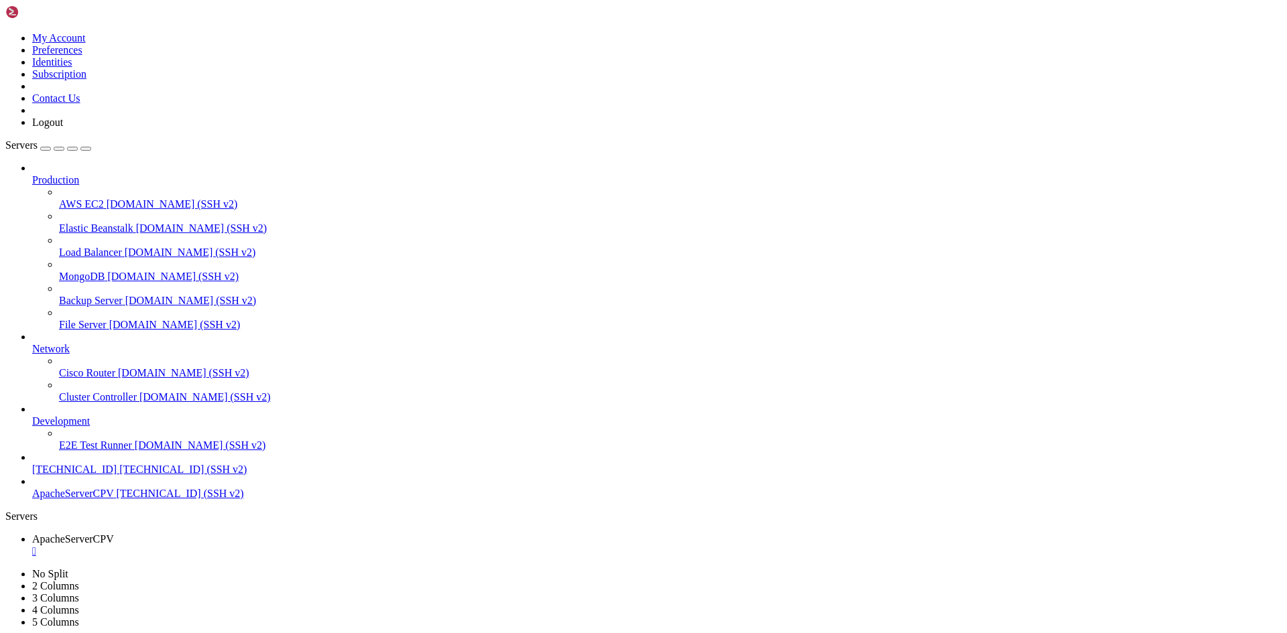
scroll to position [7008, 0]
drag, startPoint x: 86, startPoint y: 1046, endPoint x: 86, endPoint y: 1084, distance: 38.2
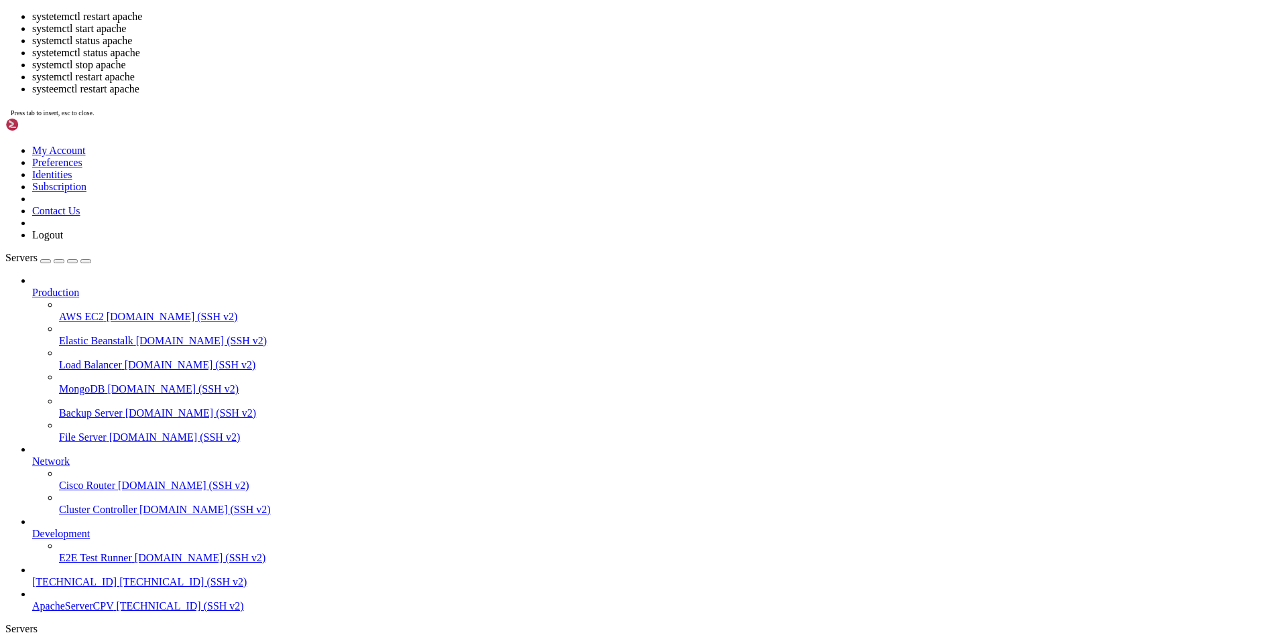
scroll to position [7395, 0]
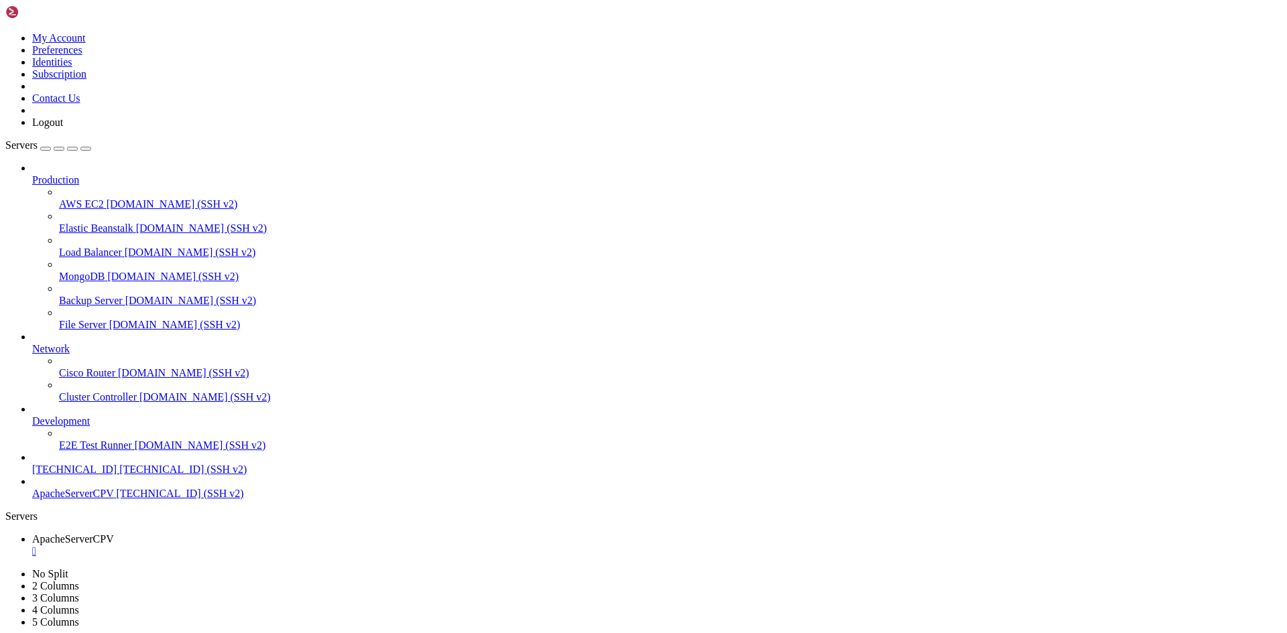
drag, startPoint x: 9, startPoint y: 985, endPoint x: 306, endPoint y: 1033, distance: 300.7
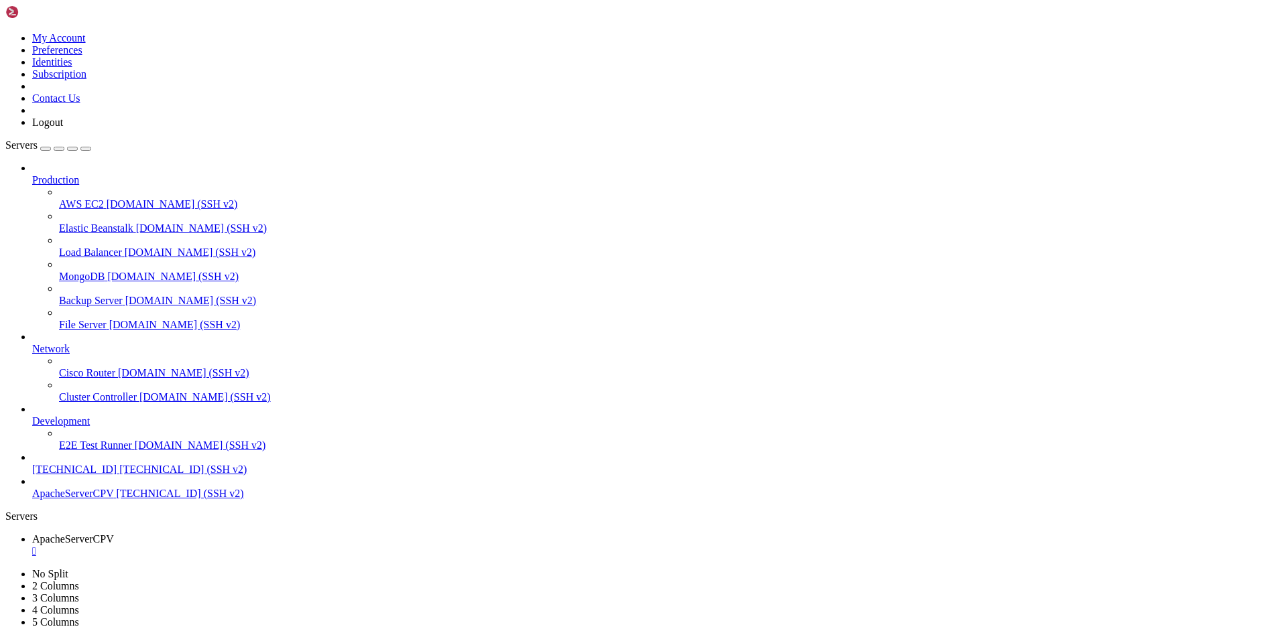
drag, startPoint x: 298, startPoint y: 1033, endPoint x: 243, endPoint y: 1031, distance: 55.0
drag, startPoint x: 83, startPoint y: 1293, endPoint x: 201, endPoint y: 1294, distance: 118.0
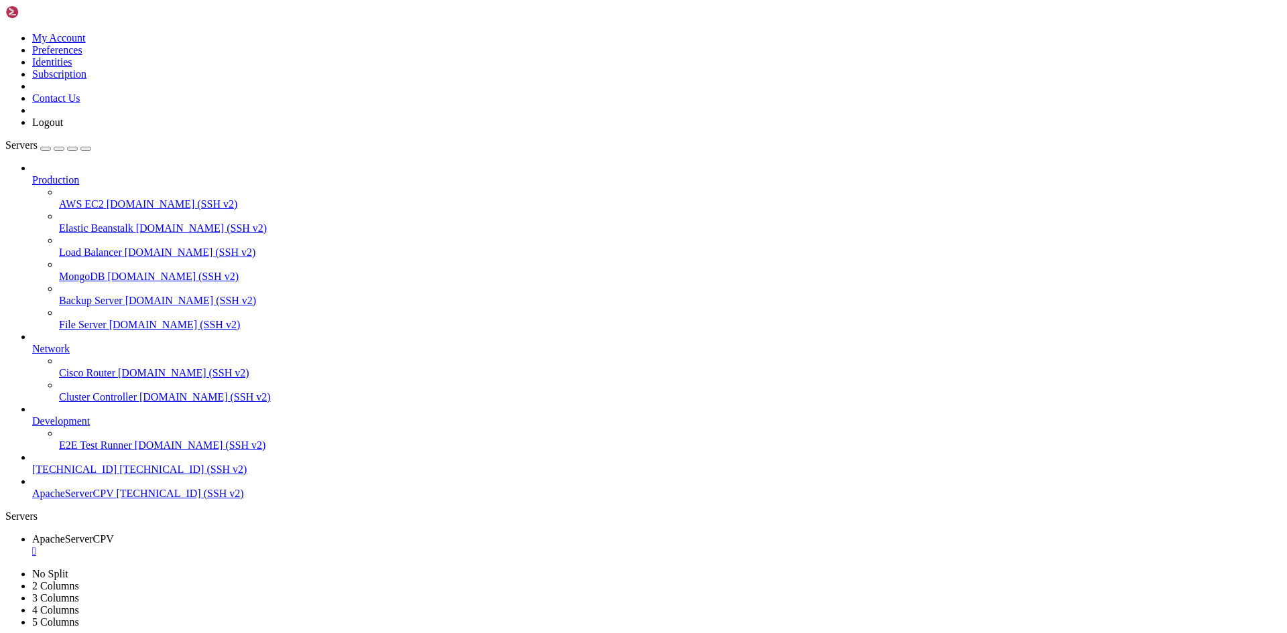
drag, startPoint x: 83, startPoint y: 1296, endPoint x: 179, endPoint y: 1296, distance: 95.9
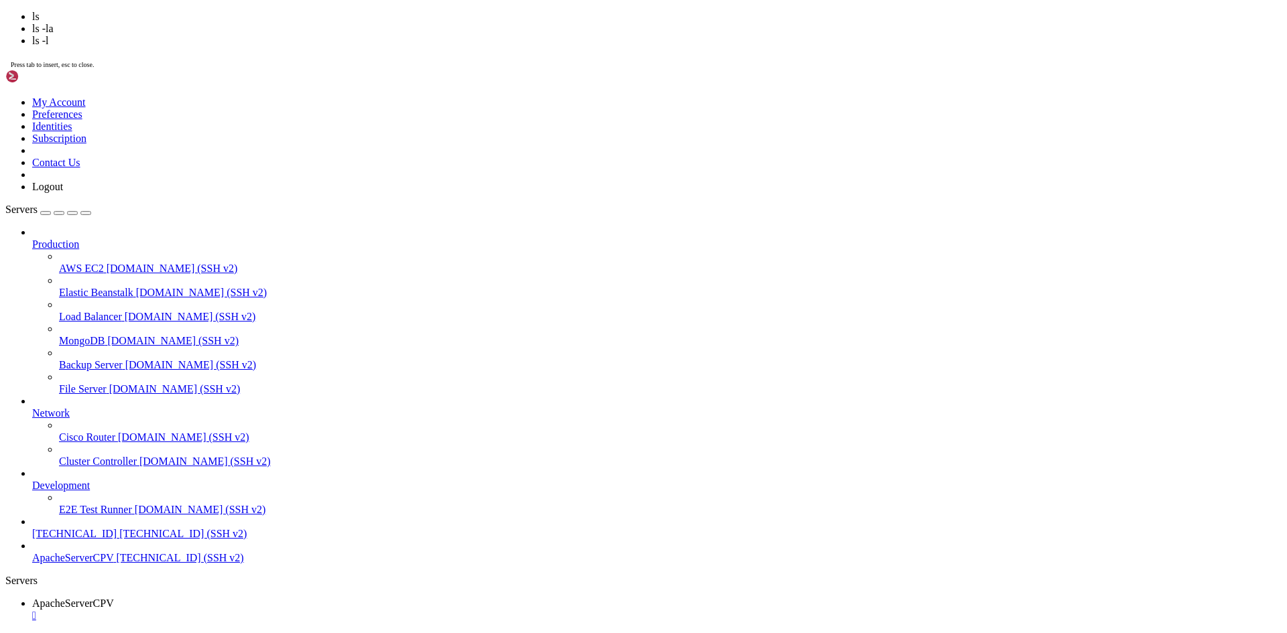
scroll to position [7441, 0]
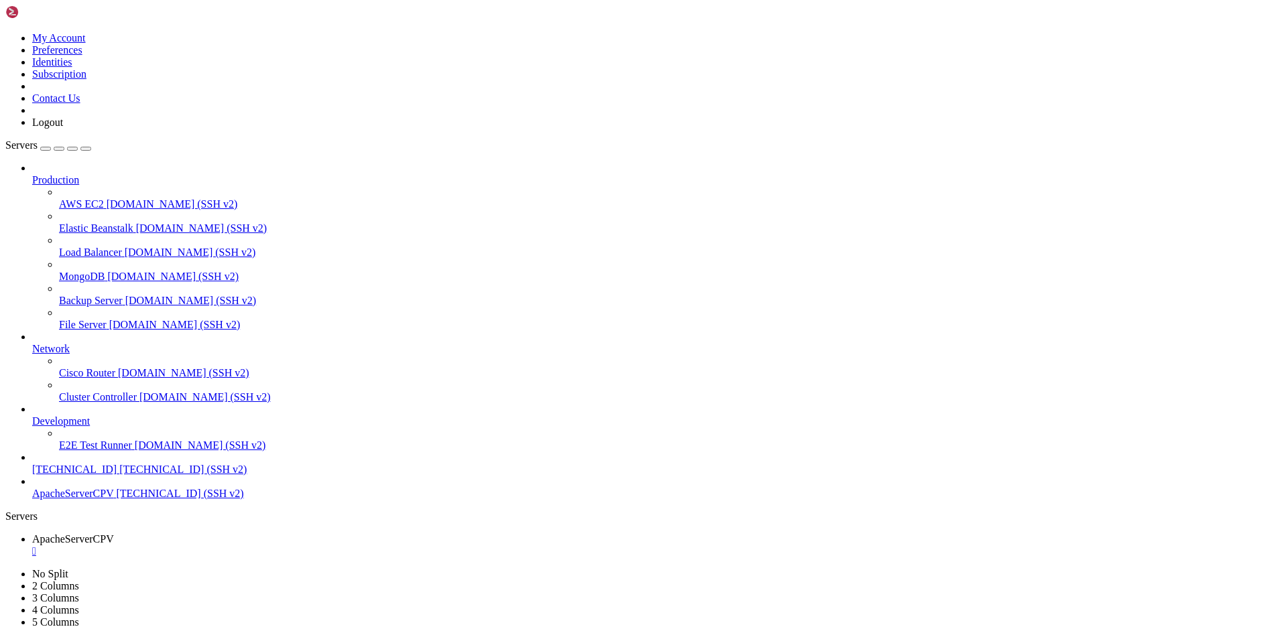
drag, startPoint x: 29, startPoint y: 1022, endPoint x: 147, endPoint y: 1024, distance: 118.0
drag, startPoint x: 164, startPoint y: 1023, endPoint x: 10, endPoint y: 1022, distance: 153.5
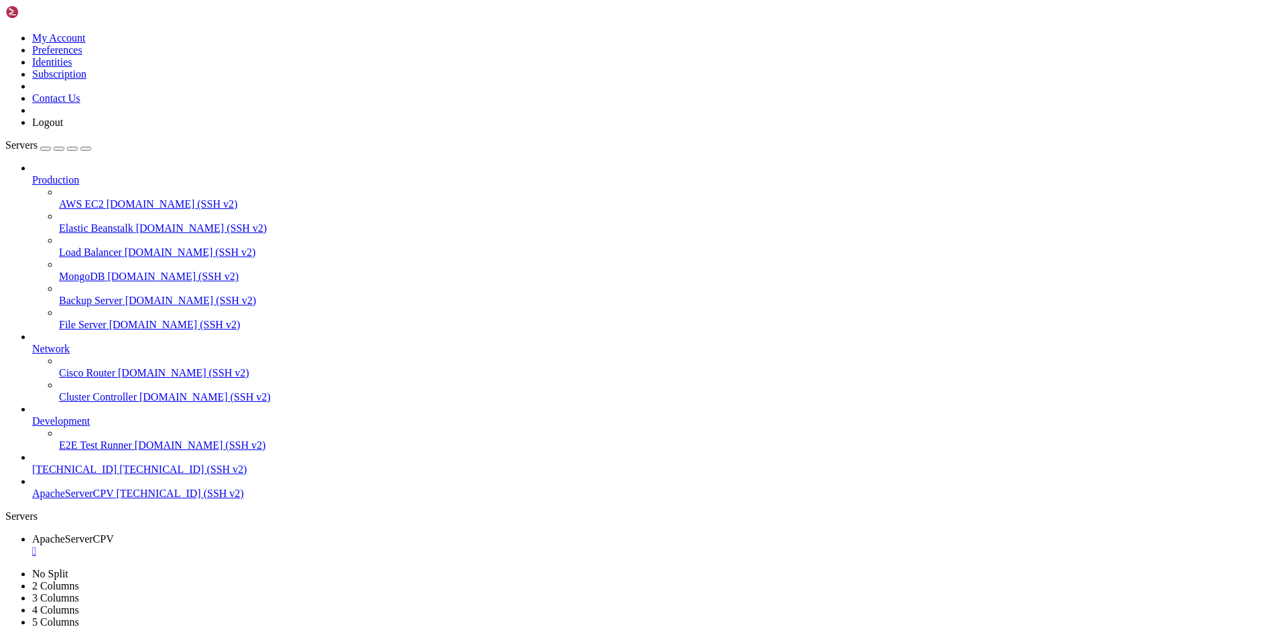
drag, startPoint x: 67, startPoint y: 895, endPoint x: 21, endPoint y: 847, distance: 66.4
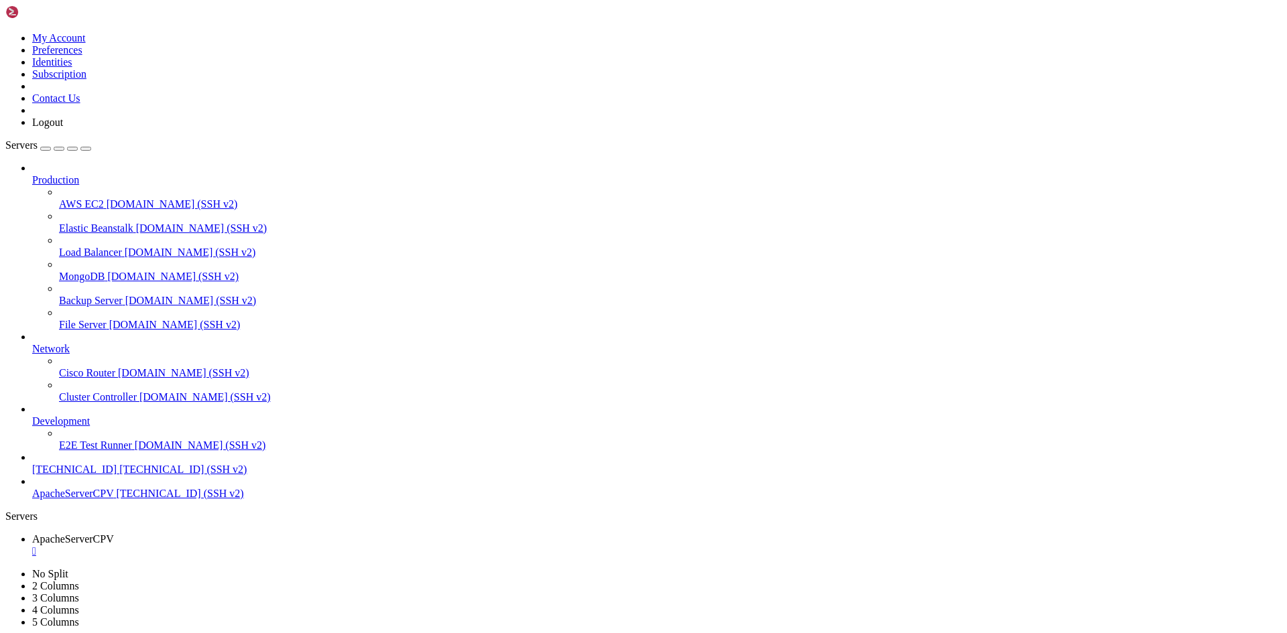
drag, startPoint x: 62, startPoint y: 896, endPoint x: 11, endPoint y: 1000, distance: 116.3
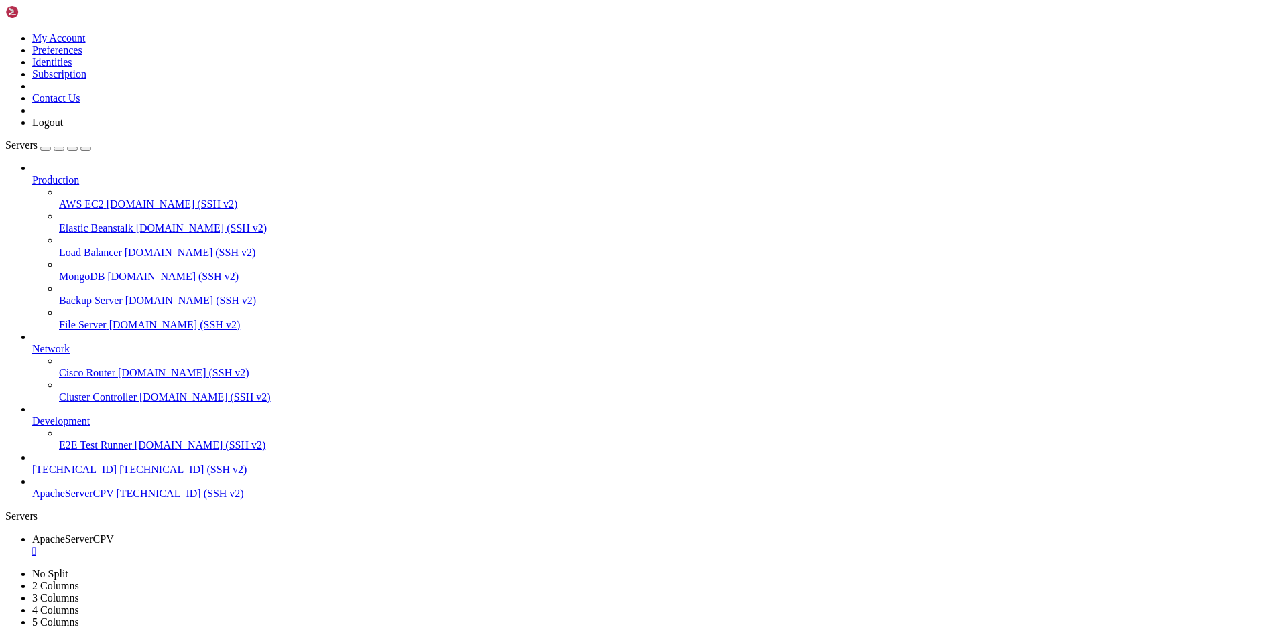
scroll to position [7240, 0]
drag, startPoint x: 11, startPoint y: 996, endPoint x: 119, endPoint y: 1105, distance: 153.1
copy div "<!DOCTYPE html> $connectionInfo = array("UID" => "CPV", "pwd" => "{cATALINA0203…"
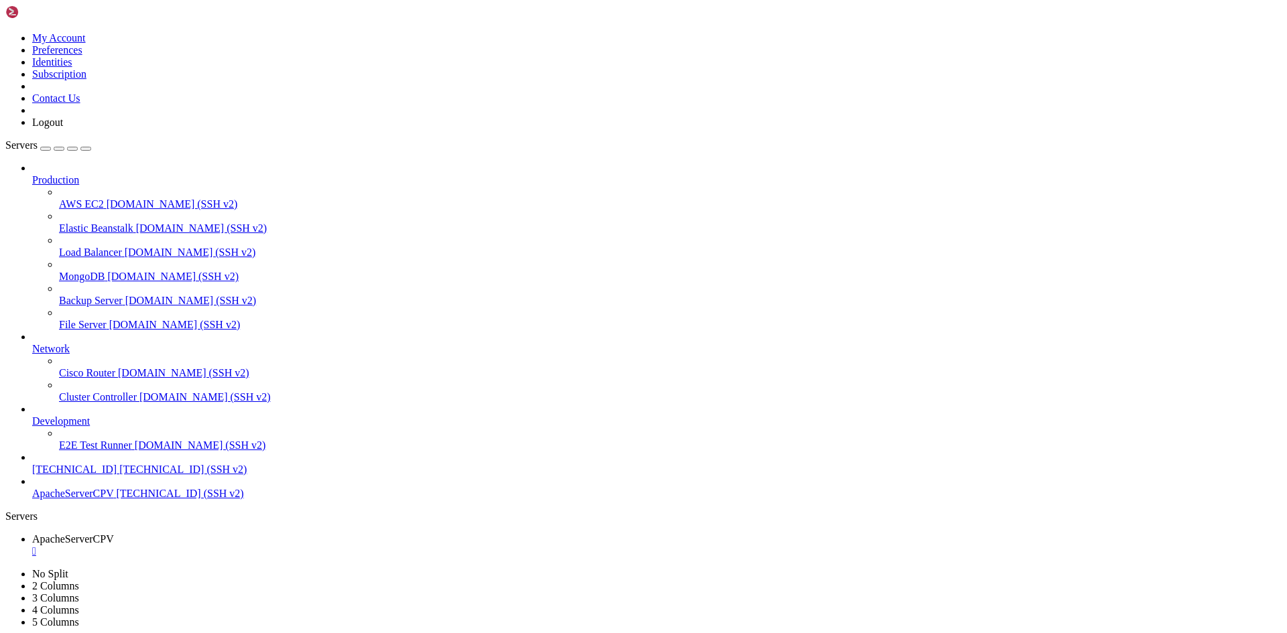
drag, startPoint x: 78, startPoint y: 1034, endPoint x: 86, endPoint y: 1038, distance: 9.0
drag, startPoint x: 100, startPoint y: 1097, endPoint x: 115, endPoint y: 1111, distance: 19.9
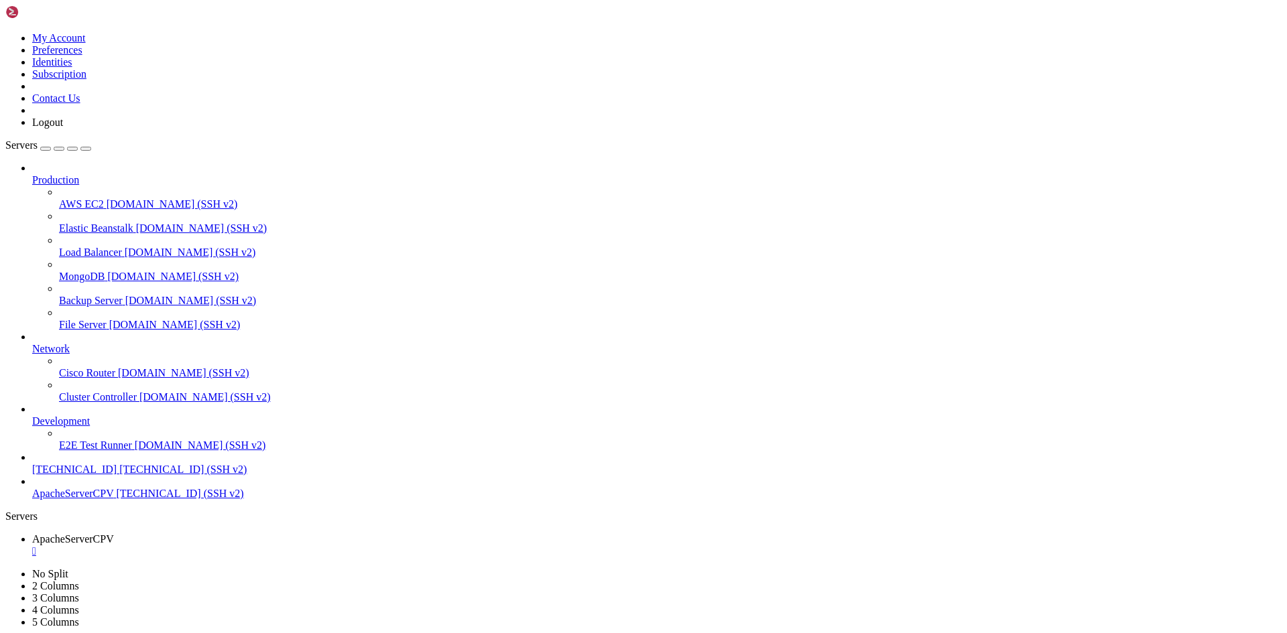
scroll to position [10963, 0]
drag, startPoint x: 17, startPoint y: 1091, endPoint x: 210, endPoint y: 1105, distance: 193.6
